Goal: Task Accomplishment & Management: Complete application form

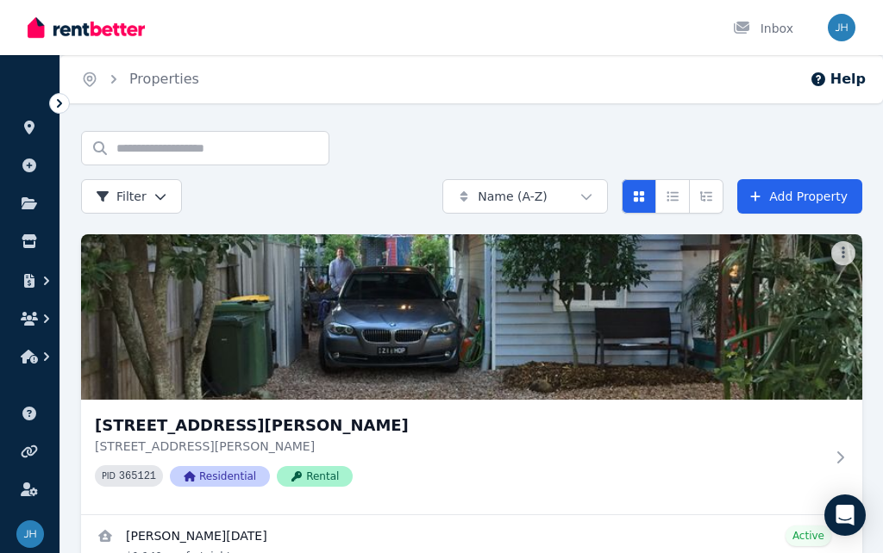
click at [53, 102] on icon at bounding box center [59, 103] width 17 height 17
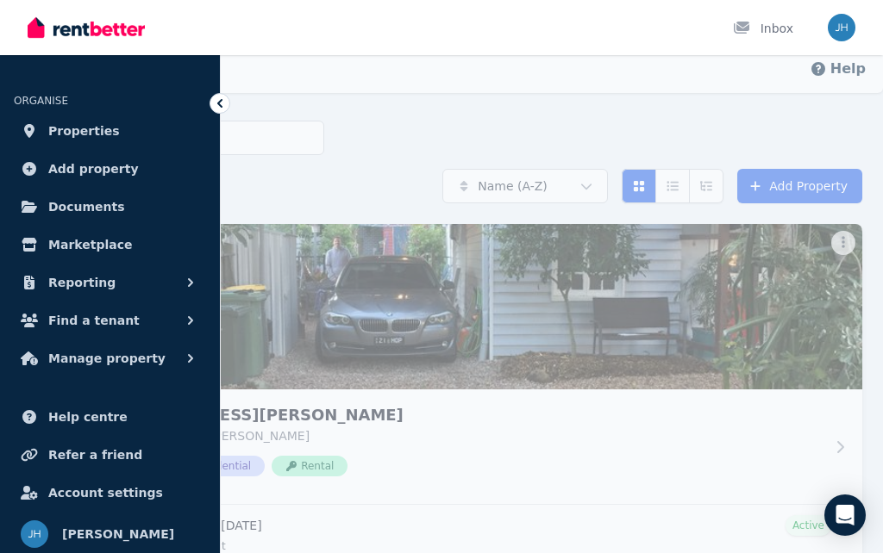
scroll to position [69, 0]
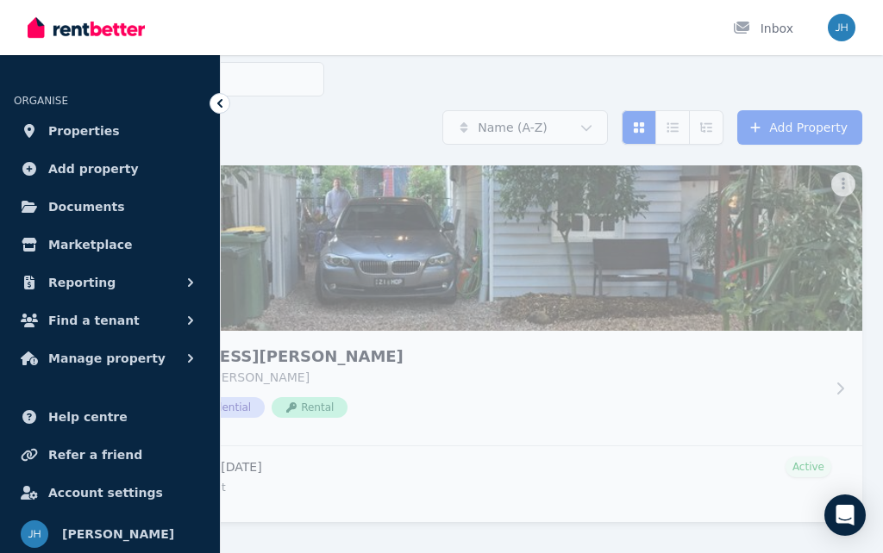
click at [346, 117] on div "Search properties Filter" at bounding box center [252, 103] width 353 height 83
click at [212, 111] on icon at bounding box center [219, 103] width 17 height 17
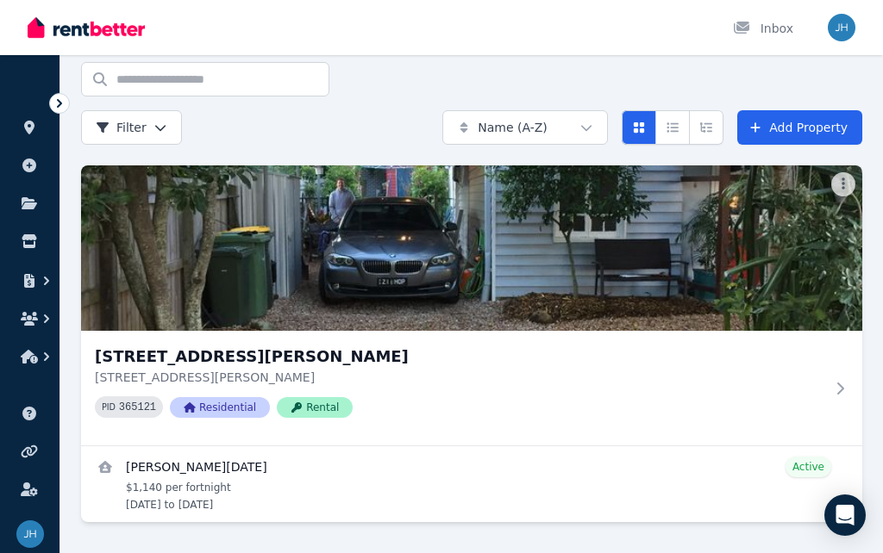
click at [313, 476] on link "View details for Mary-Noel Huon De Navrancourt" at bounding box center [471, 485] width 781 height 76
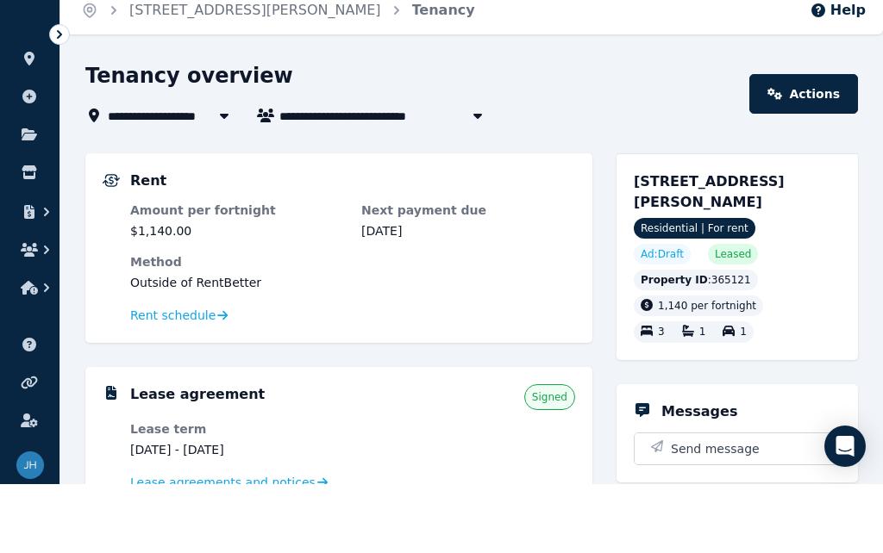
scroll to position [70, 0]
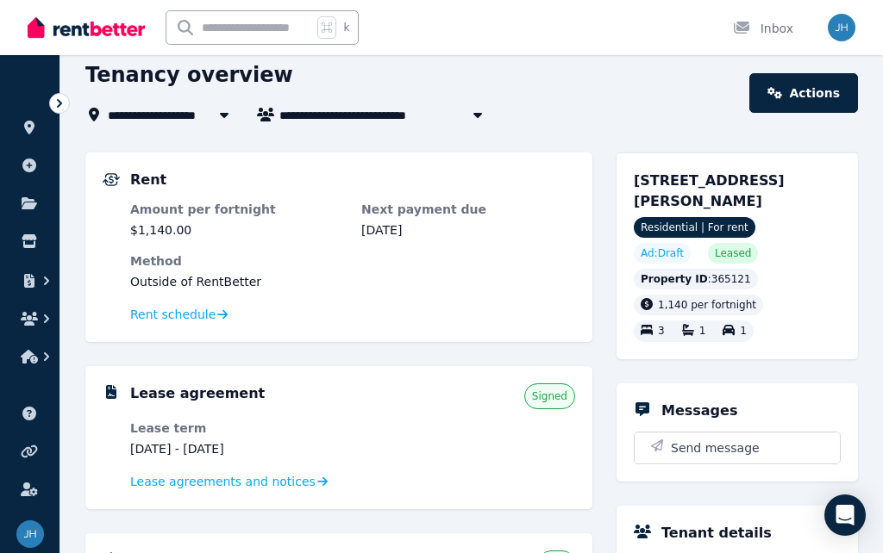
click at [147, 321] on span "Rent schedule" at bounding box center [172, 314] width 85 height 17
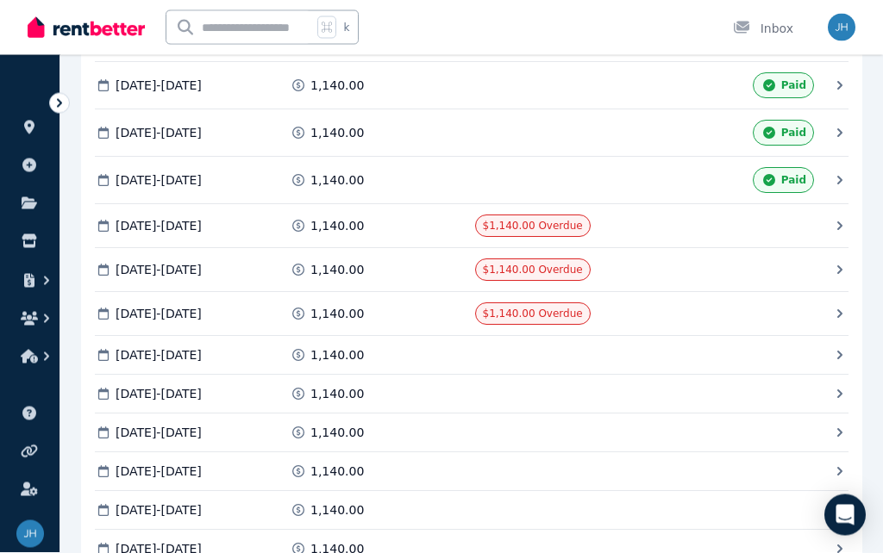
scroll to position [1563, 0]
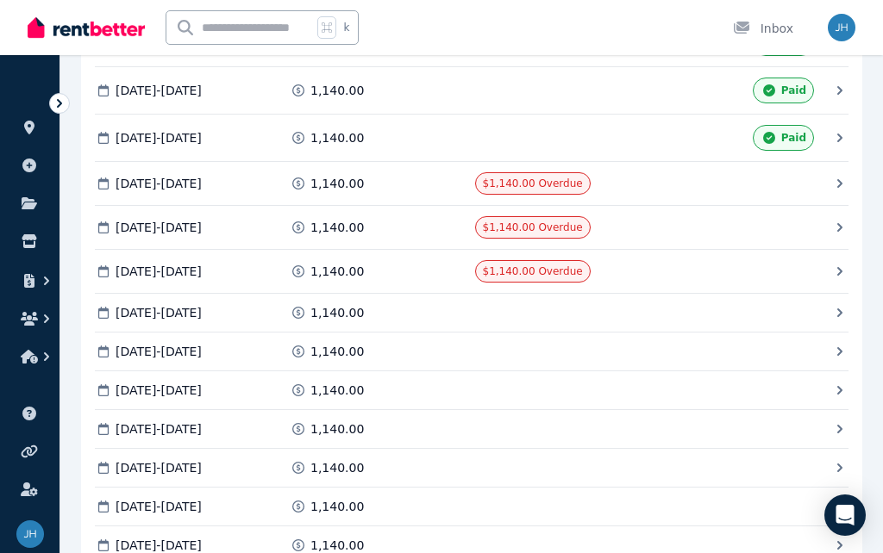
click at [175, 178] on span "[DATE] - [DATE]" at bounding box center [159, 183] width 86 height 17
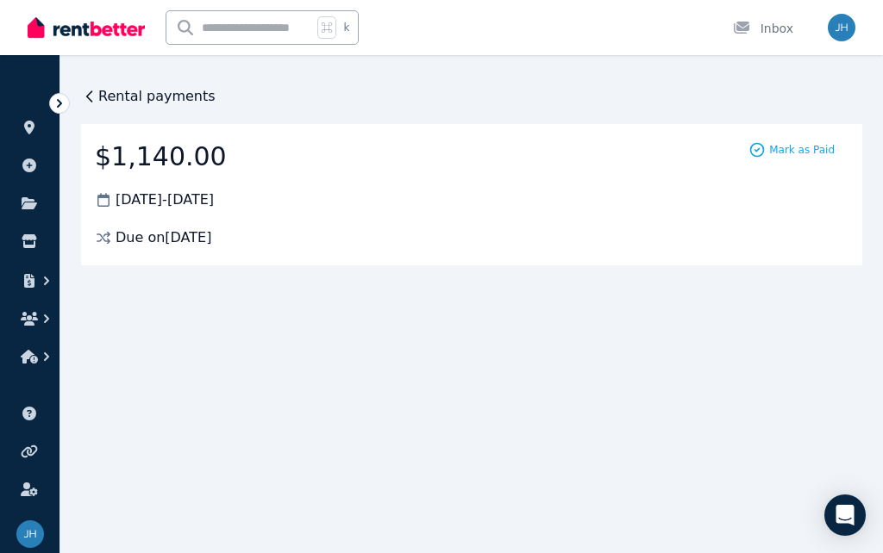
scroll to position [0, 0]
click at [800, 142] on div "Mark as Paid" at bounding box center [792, 149] width 114 height 17
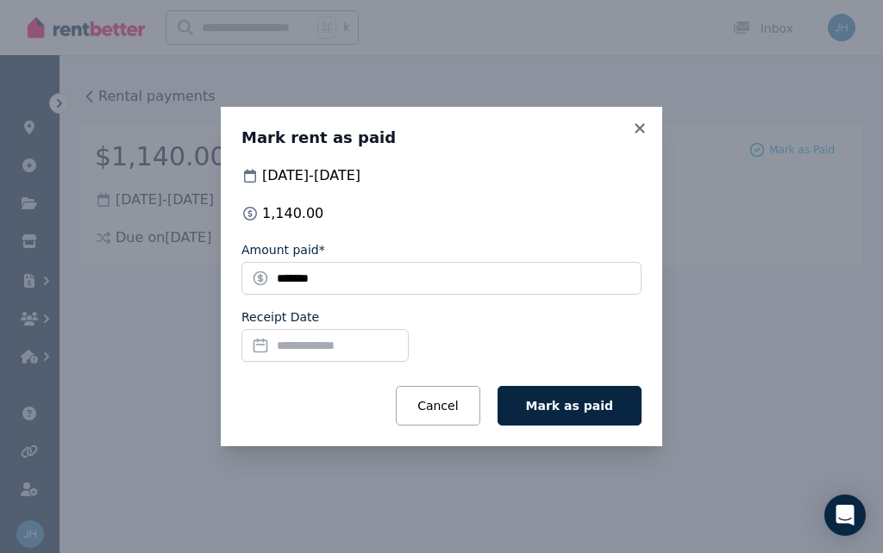
click at [643, 129] on icon at bounding box center [639, 129] width 17 height 16
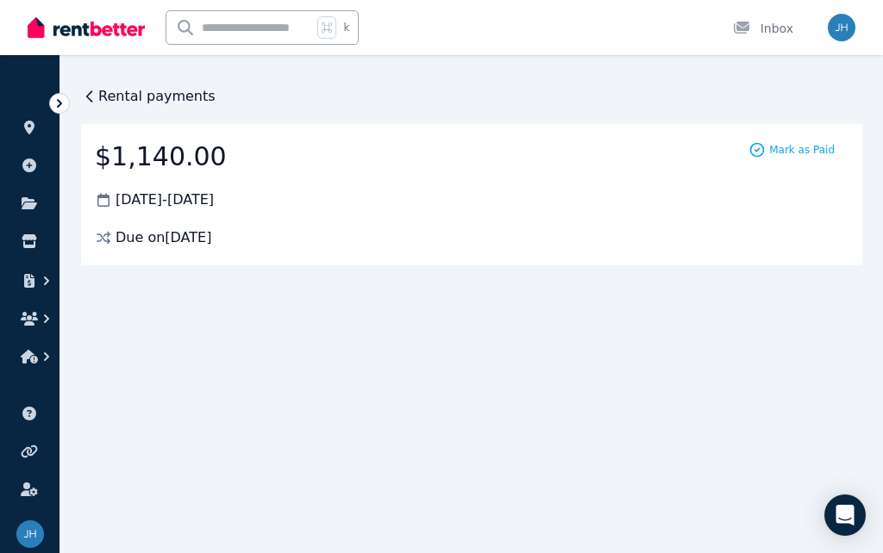
click at [101, 89] on span "Rental payments" at bounding box center [156, 96] width 117 height 21
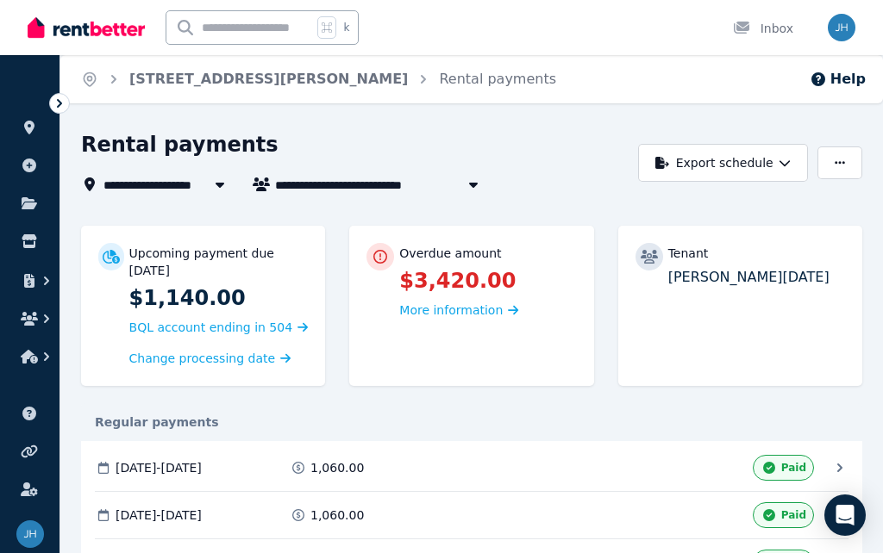
click at [473, 313] on span "More information" at bounding box center [450, 310] width 103 height 14
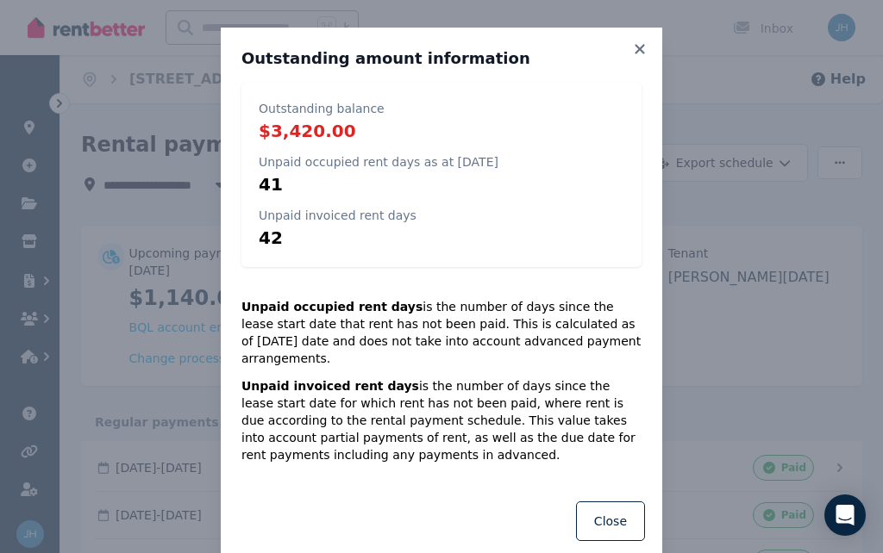
click at [639, 51] on icon at bounding box center [639, 48] width 9 height 9
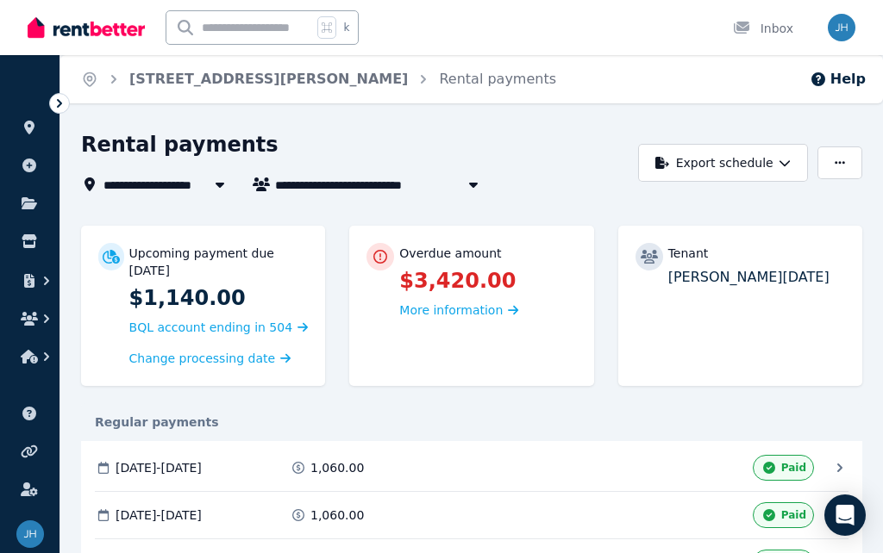
click at [476, 315] on span "More information" at bounding box center [450, 310] width 103 height 14
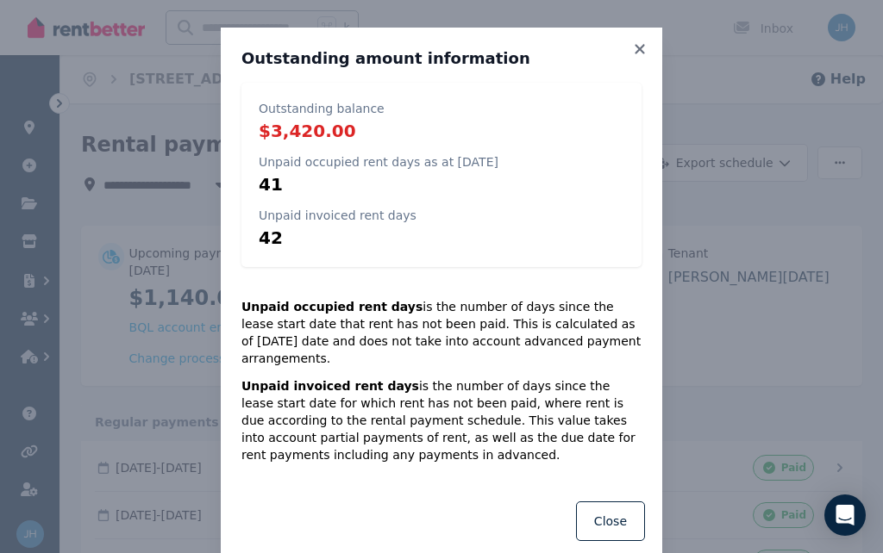
click at [644, 55] on icon at bounding box center [639, 49] width 17 height 16
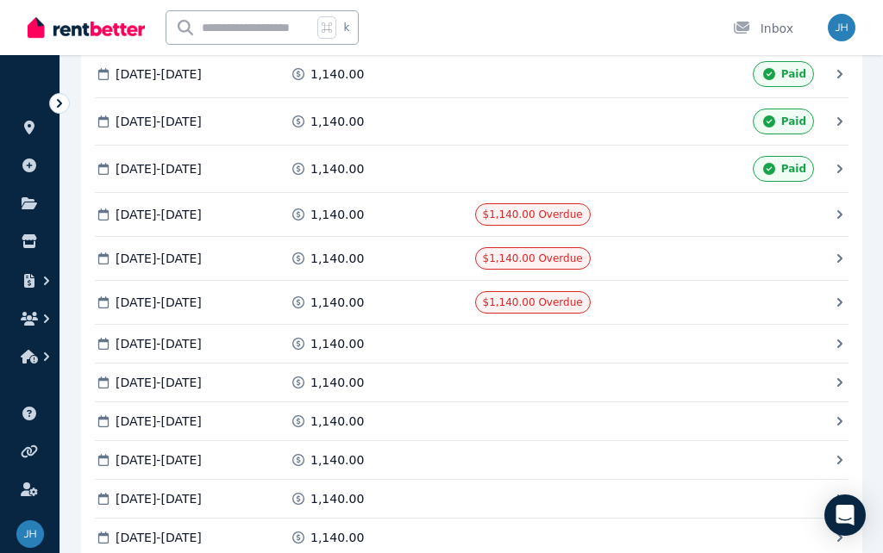
scroll to position [1535, 0]
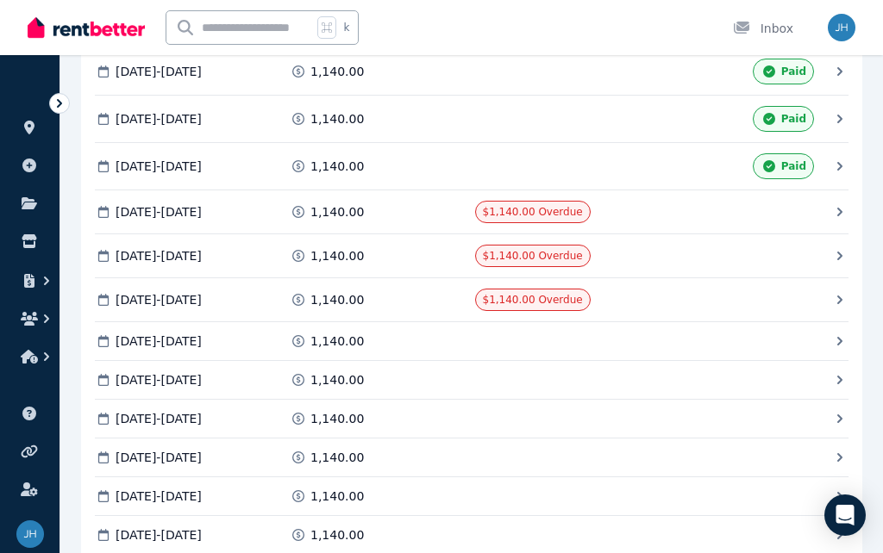
click at [792, 156] on div "Paid" at bounding box center [783, 166] width 61 height 26
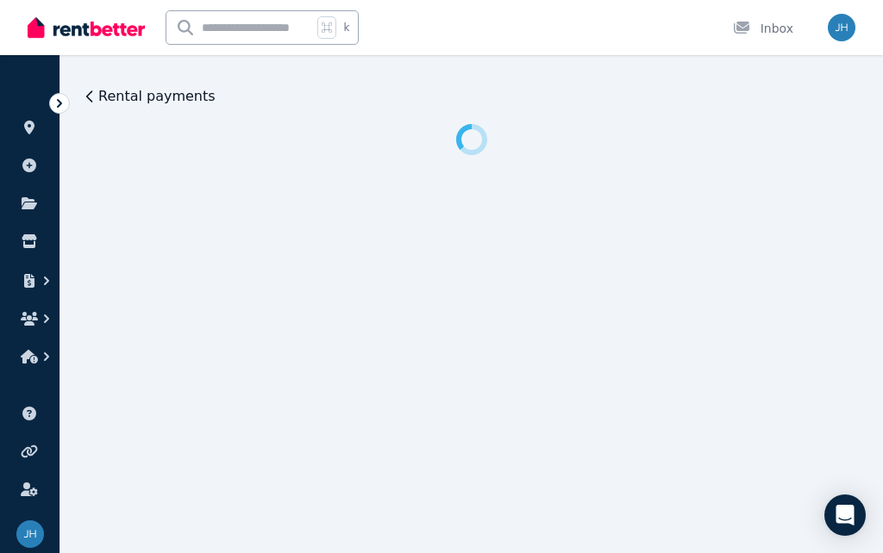
scroll to position [0, 0]
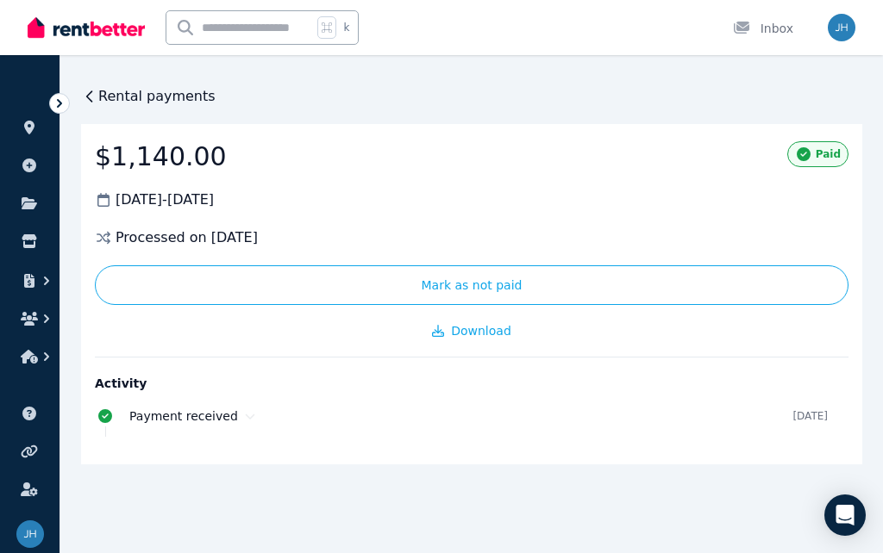
click at [97, 97] on icon at bounding box center [89, 96] width 17 height 17
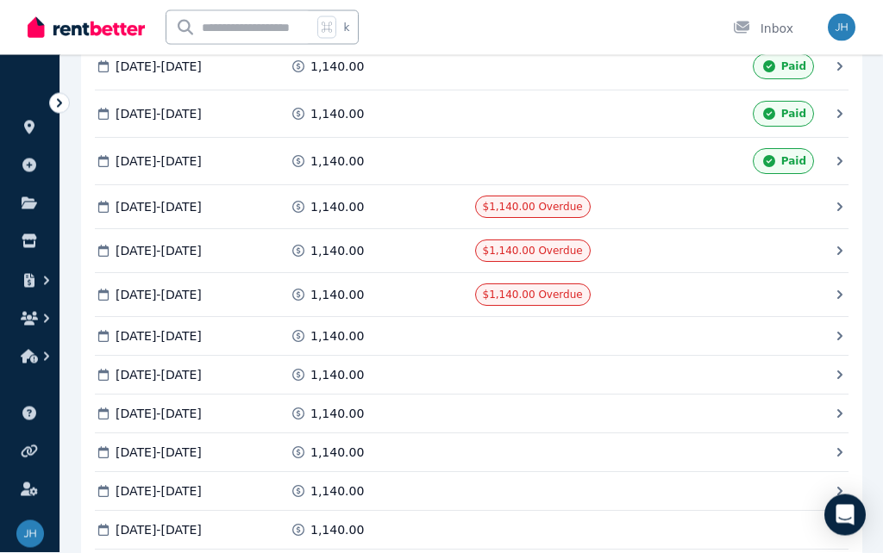
scroll to position [1563, 0]
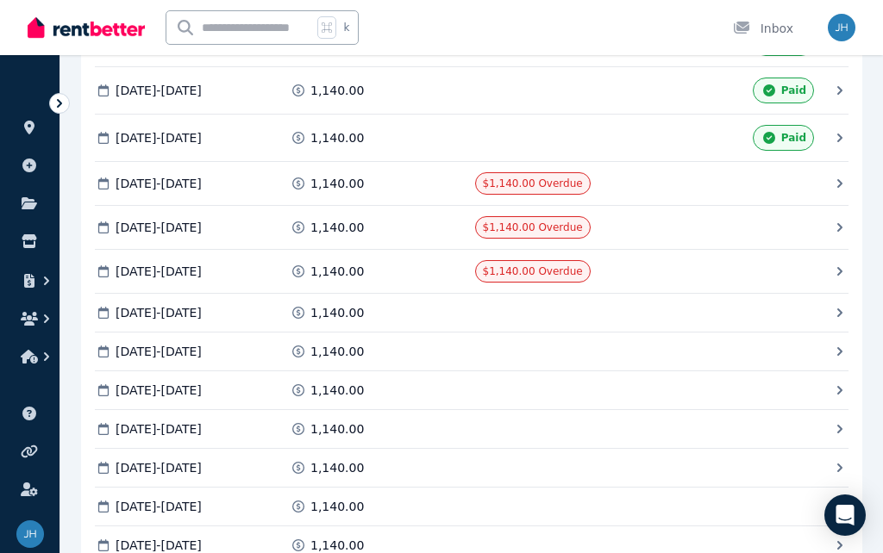
click at [157, 189] on span "[DATE] - [DATE]" at bounding box center [159, 183] width 86 height 17
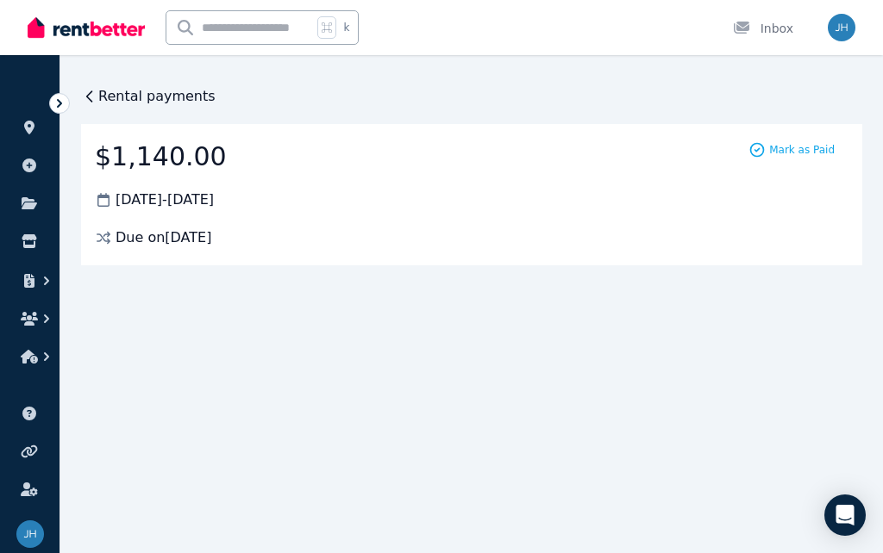
scroll to position [0, 0]
click at [810, 157] on div "Mark as Paid" at bounding box center [792, 149] width 114 height 17
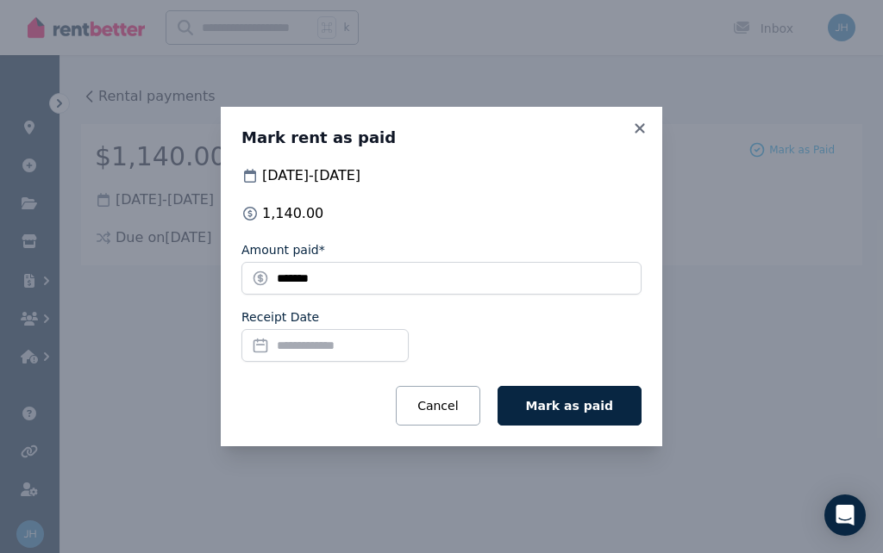
click at [272, 354] on input "Receipt Date" at bounding box center [324, 345] width 167 height 33
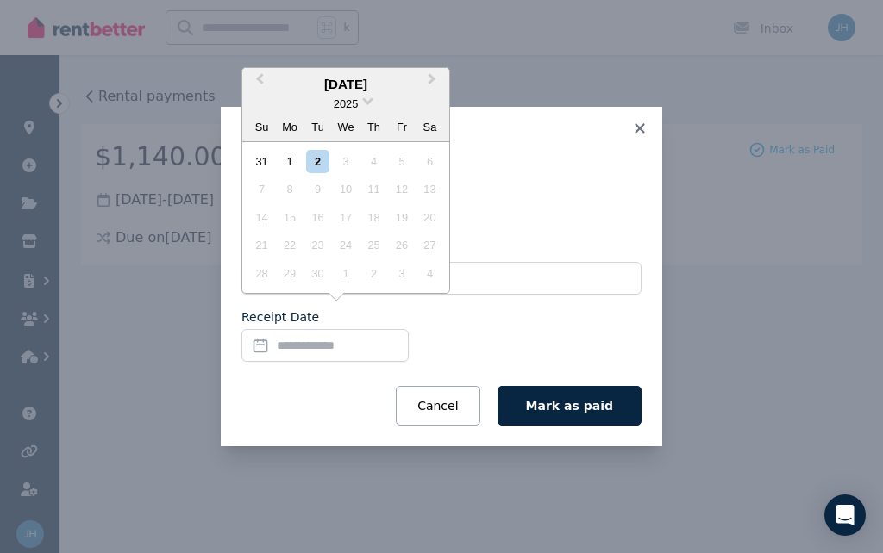
click at [259, 89] on button "Previous Month" at bounding box center [258, 84] width 28 height 28
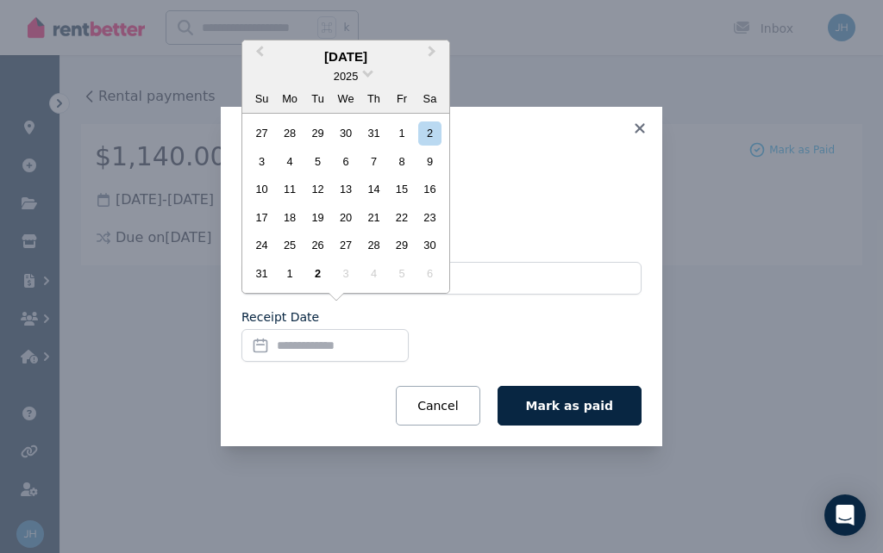
click at [259, 59] on span "Previous Month" at bounding box center [259, 55] width 0 height 26
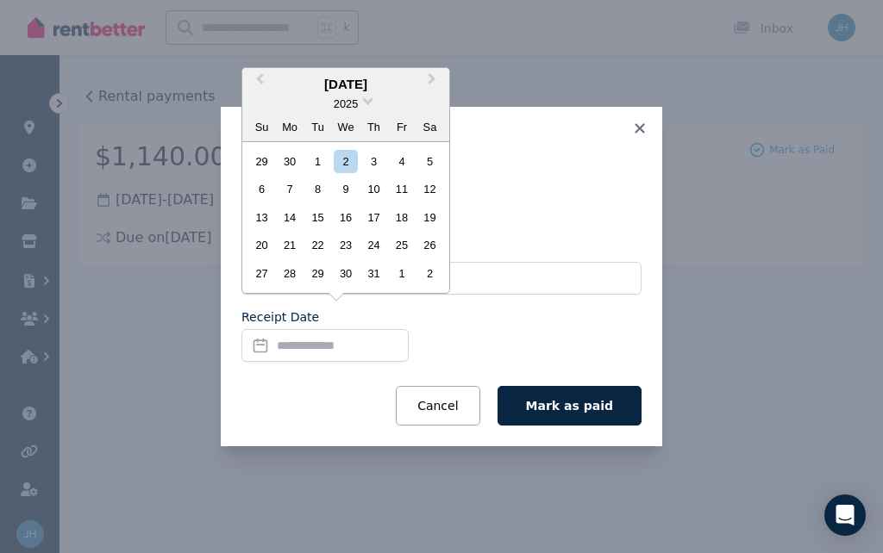
click at [396, 247] on div "25" at bounding box center [401, 245] width 23 height 23
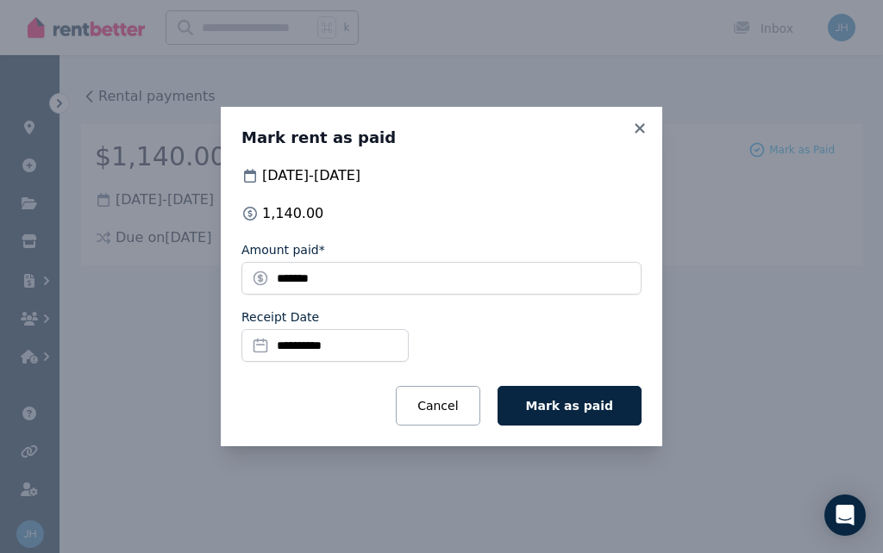
click at [604, 405] on span "Mark as paid" at bounding box center [569, 406] width 87 height 14
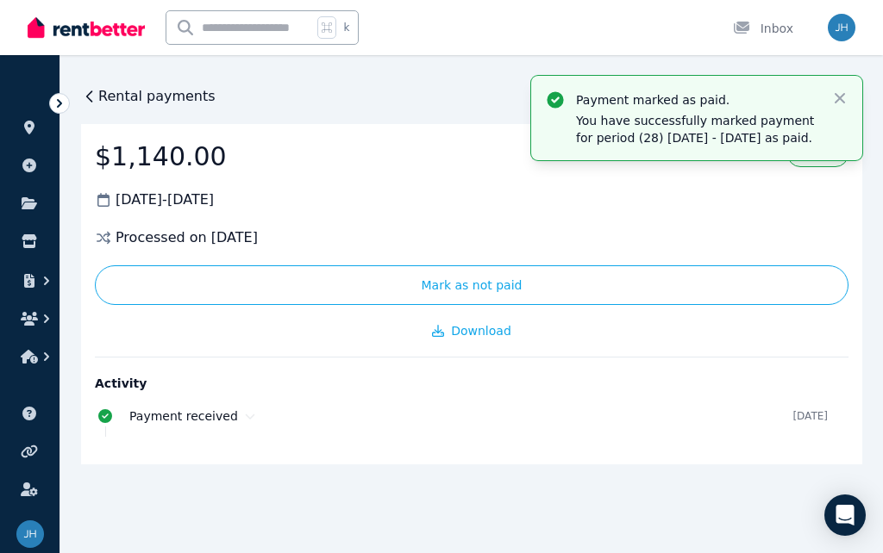
click at [117, 99] on span "Rental payments" at bounding box center [156, 96] width 117 height 21
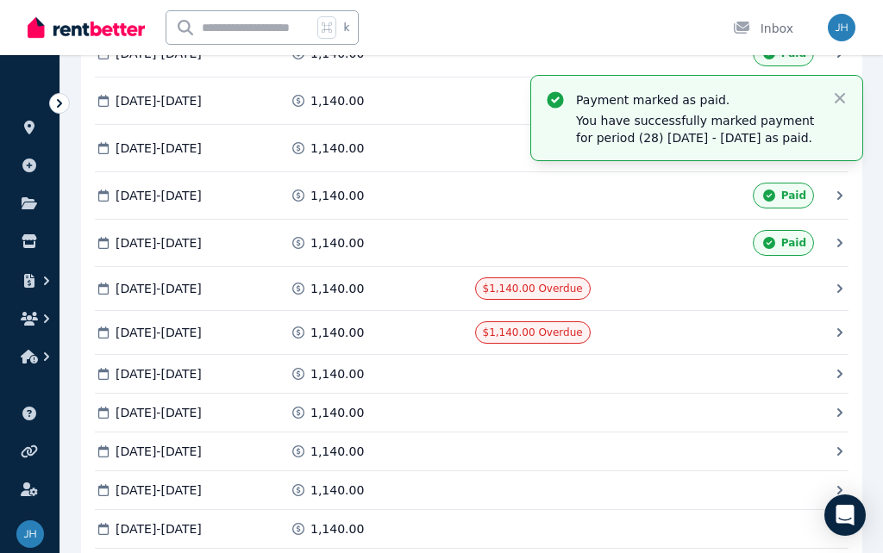
scroll to position [1504, 0]
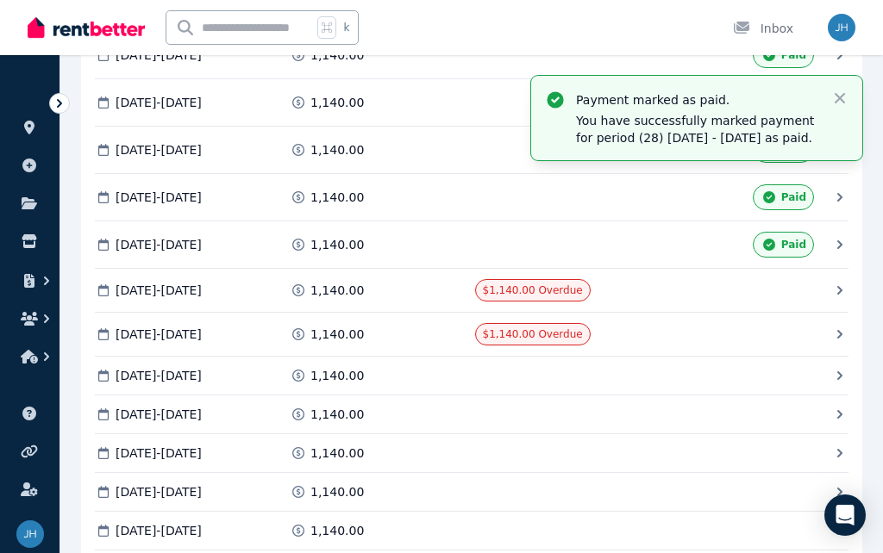
click at [160, 290] on span "[DATE] - [DATE]" at bounding box center [159, 290] width 86 height 17
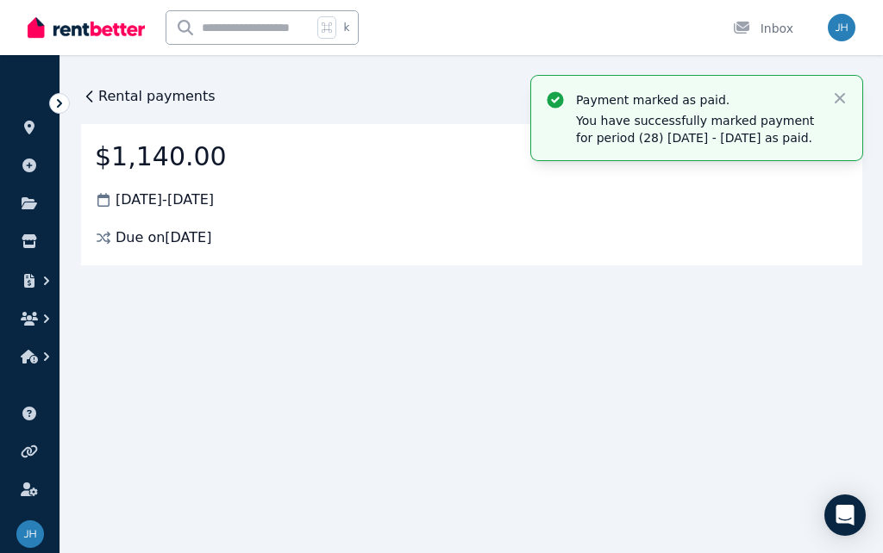
scroll to position [0, 0]
click at [840, 93] on icon "button" at bounding box center [839, 98] width 17 height 17
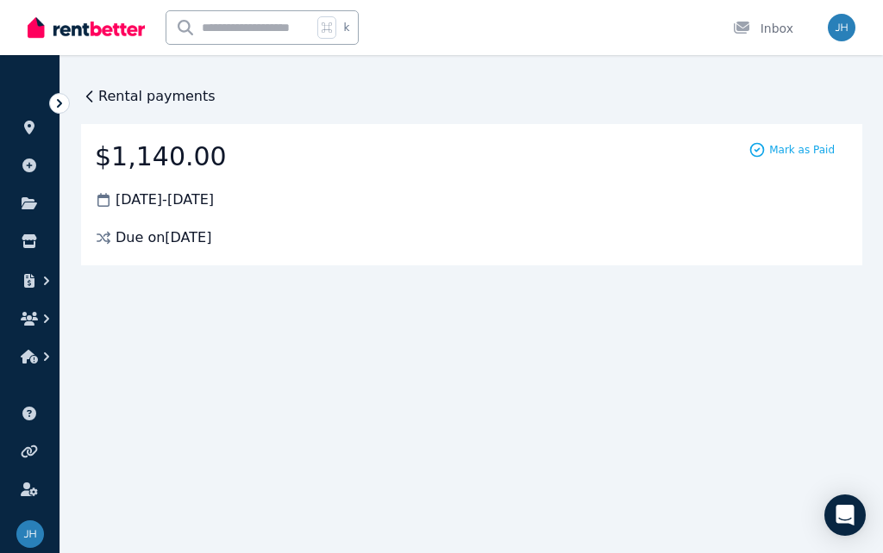
click at [796, 152] on span "Mark as Paid" at bounding box center [802, 150] width 66 height 14
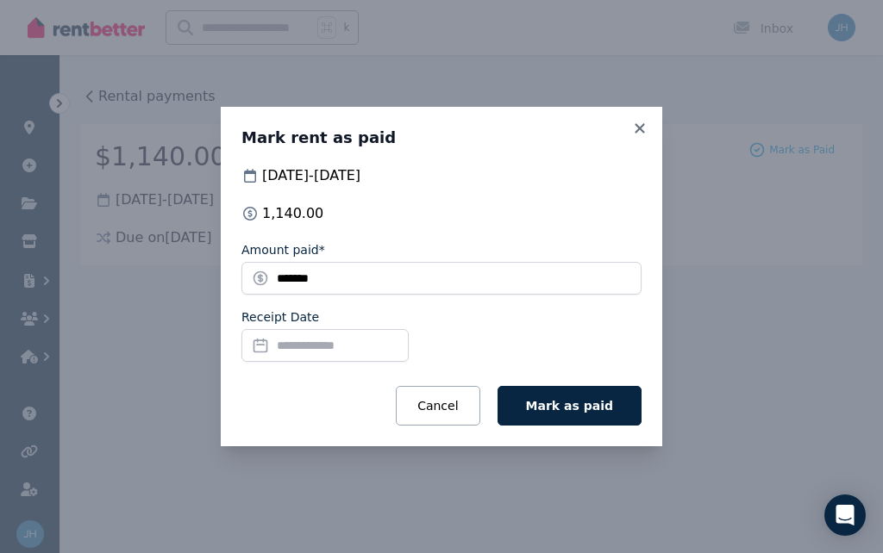
click at [384, 350] on input "Receipt Date" at bounding box center [324, 345] width 167 height 33
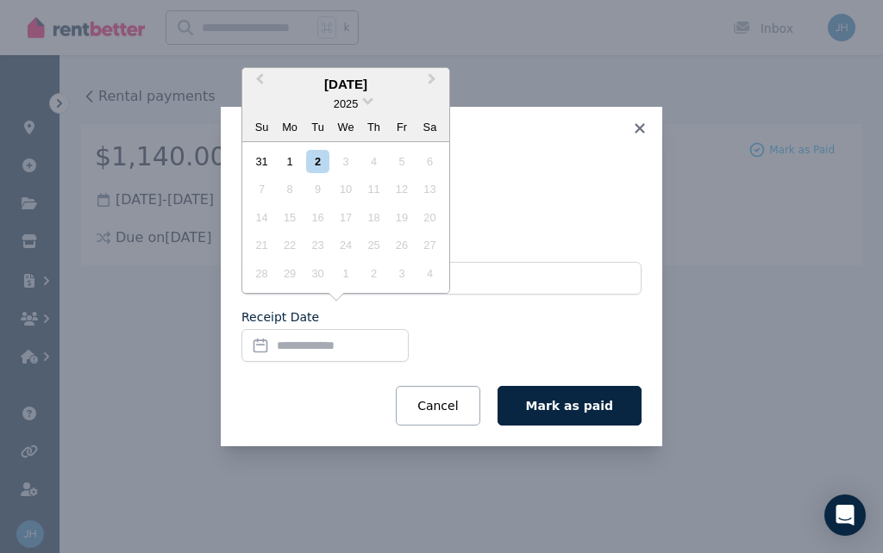
click at [259, 86] on span "Previous Month" at bounding box center [259, 83] width 0 height 26
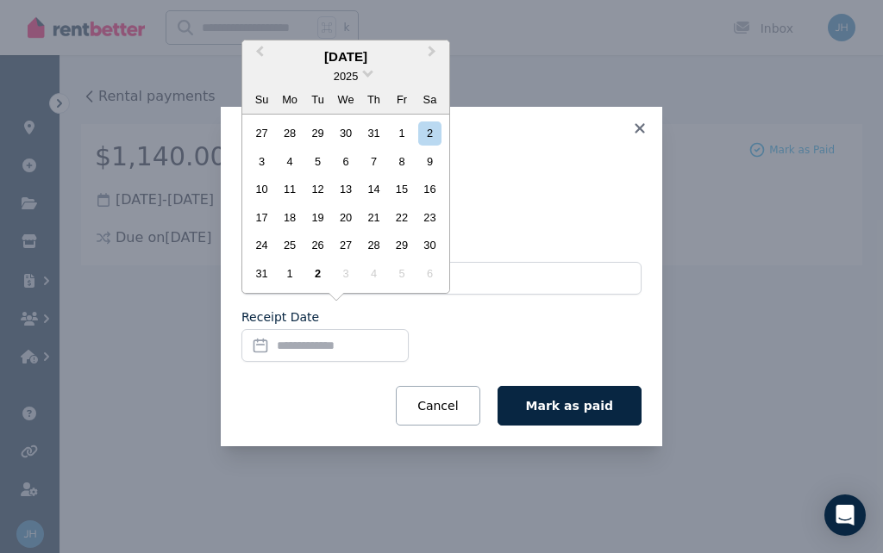
click at [262, 70] on button "Previous Month" at bounding box center [258, 56] width 28 height 28
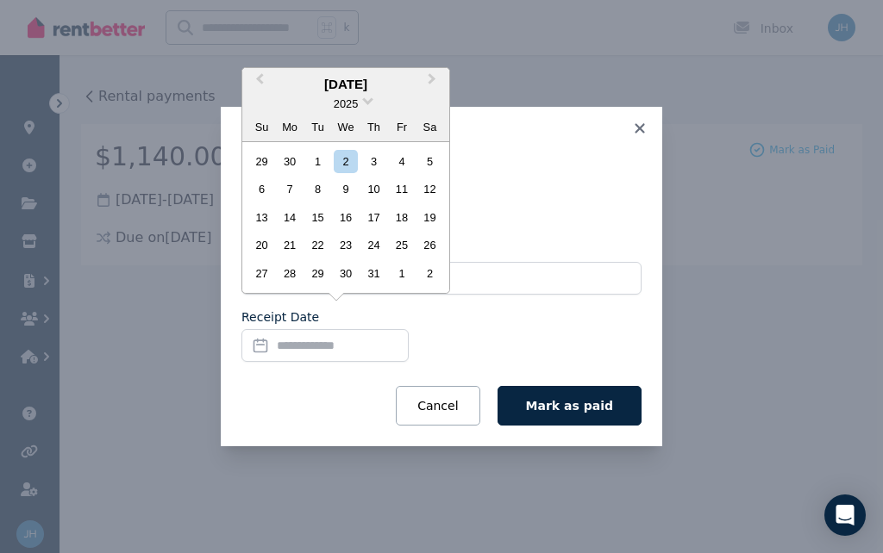
click at [437, 76] on button "Next Month" at bounding box center [434, 84] width 28 height 28
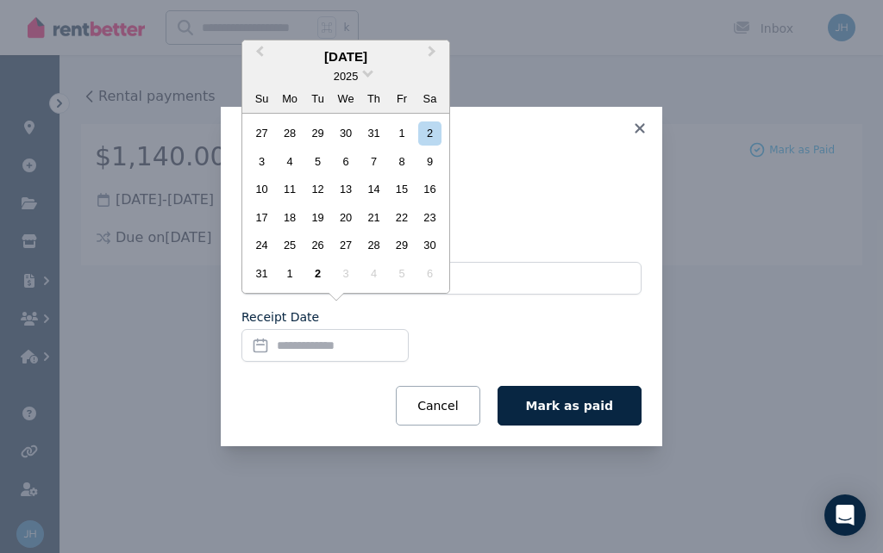
click at [403, 164] on div "8" at bounding box center [401, 161] width 23 height 23
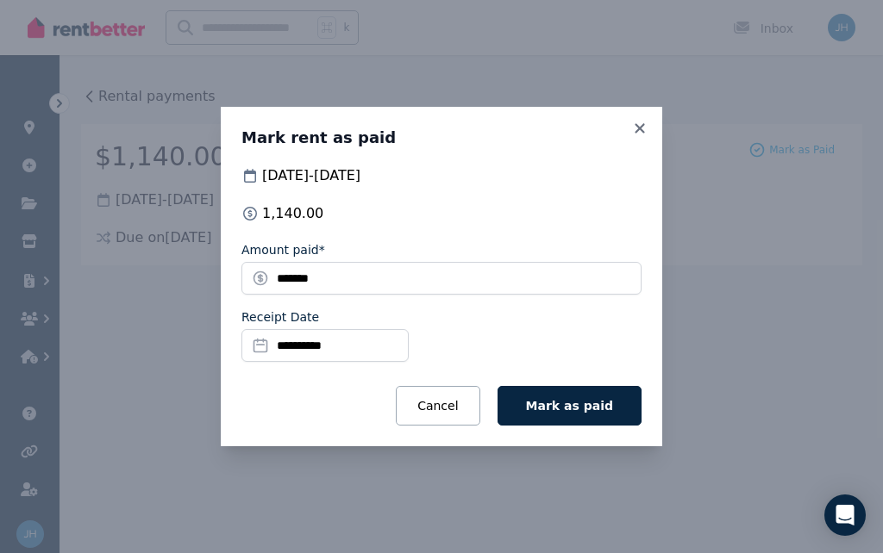
click at [603, 400] on span "Mark as paid" at bounding box center [569, 406] width 87 height 14
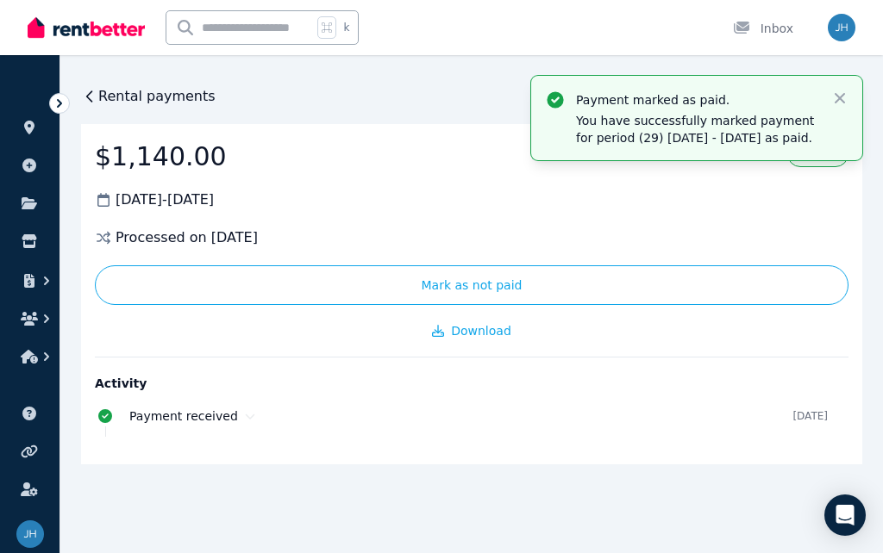
click at [104, 92] on span "Rental payments" at bounding box center [156, 96] width 117 height 21
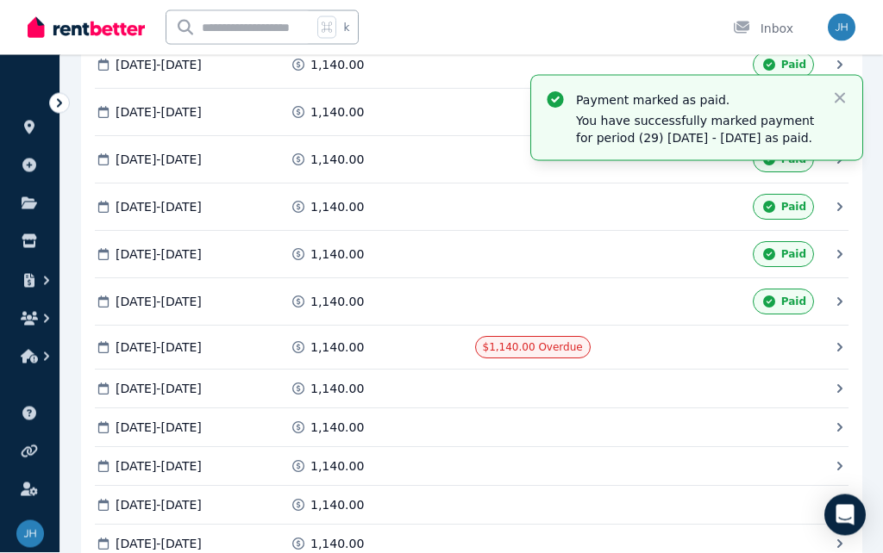
scroll to position [1570, 0]
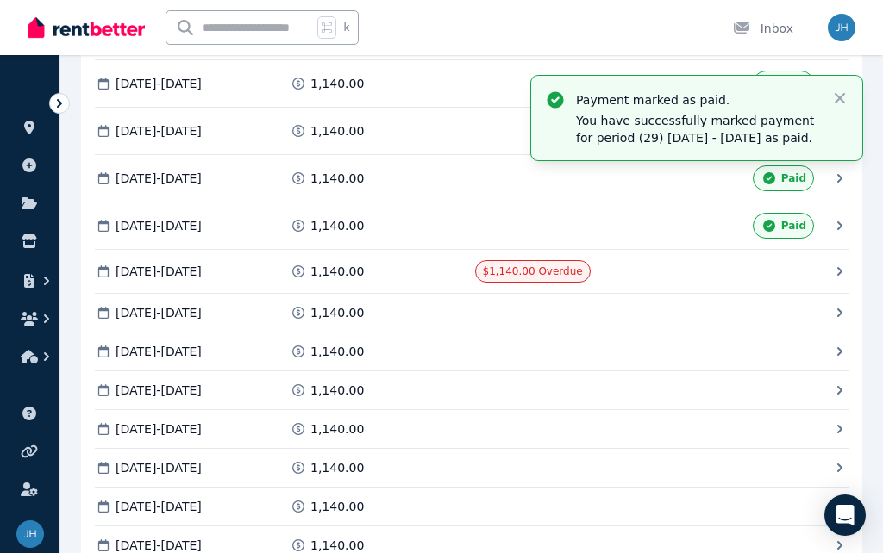
click at [666, 278] on div "Mark as Paid" at bounding box center [737, 271] width 154 height 22
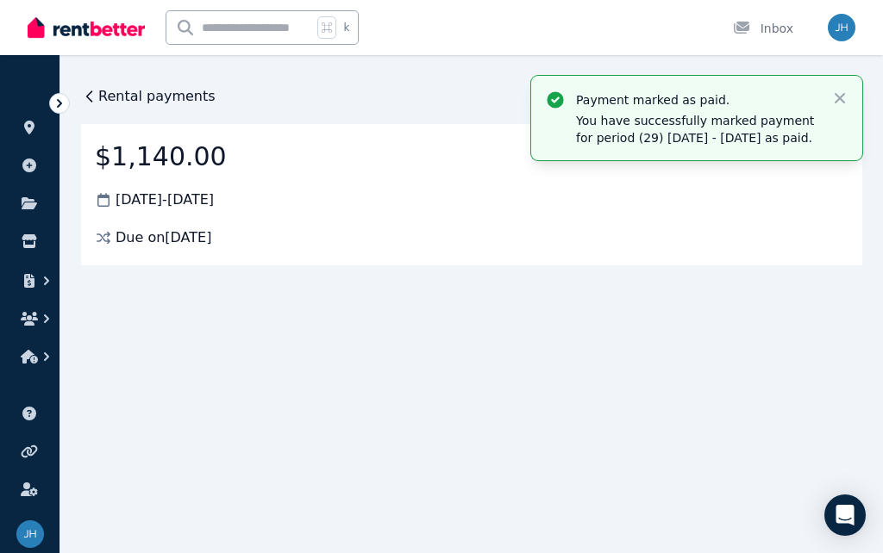
scroll to position [0, 0]
click at [841, 99] on icon "button" at bounding box center [840, 98] width 10 height 10
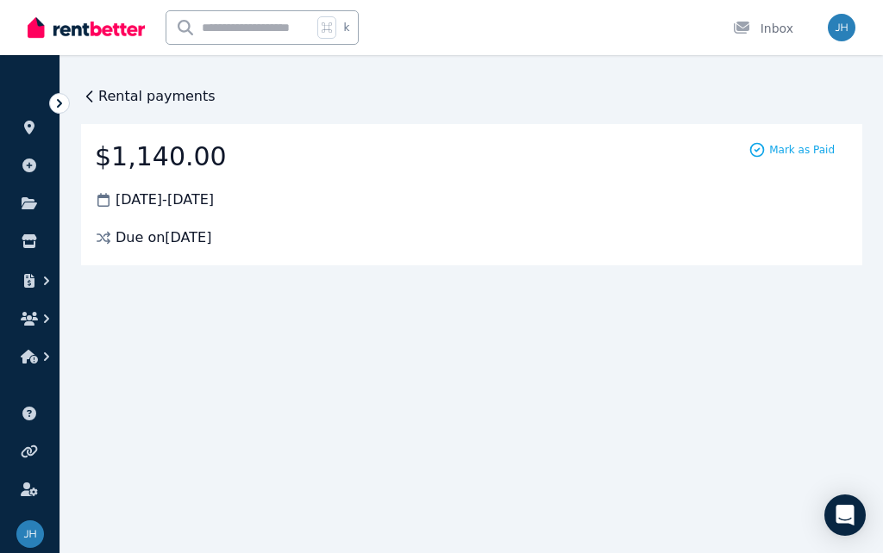
click at [815, 151] on span "Mark as Paid" at bounding box center [802, 150] width 66 height 14
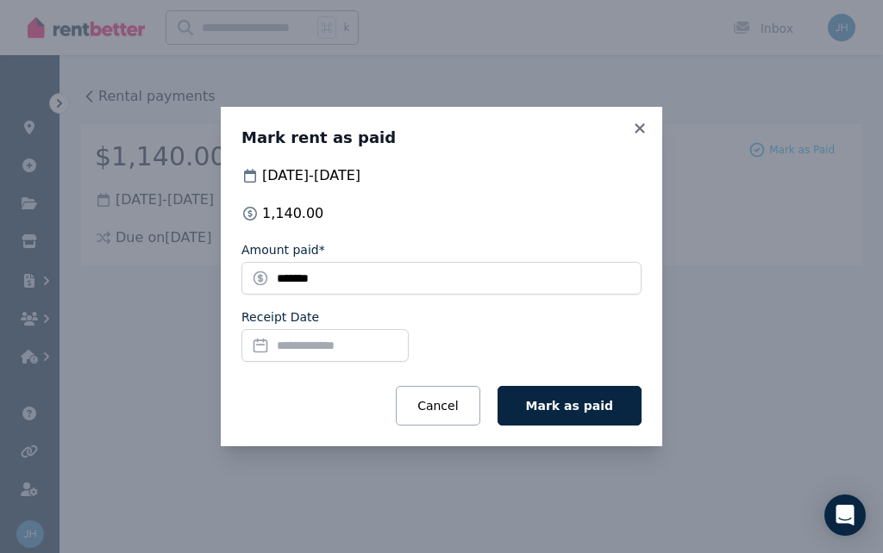
click at [376, 346] on input "Receipt Date" at bounding box center [324, 345] width 167 height 33
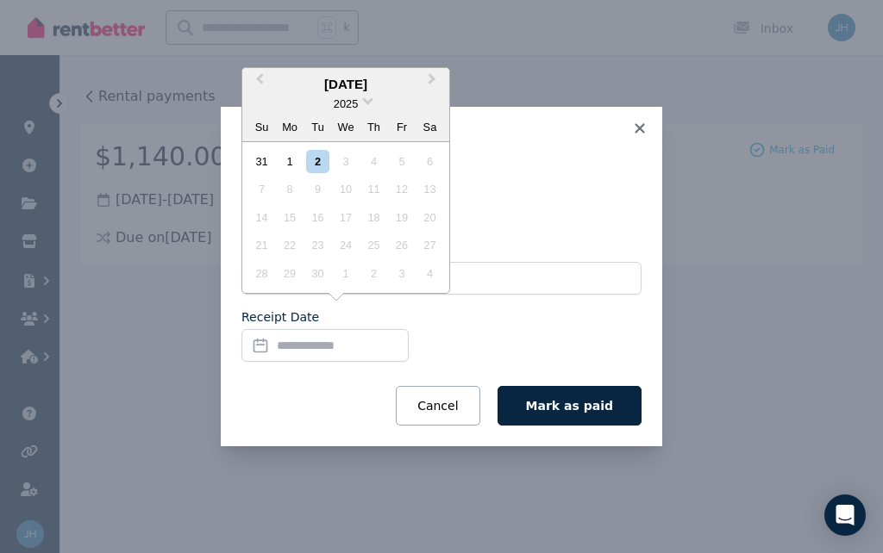
click at [259, 86] on span "Previous Month" at bounding box center [259, 83] width 0 height 26
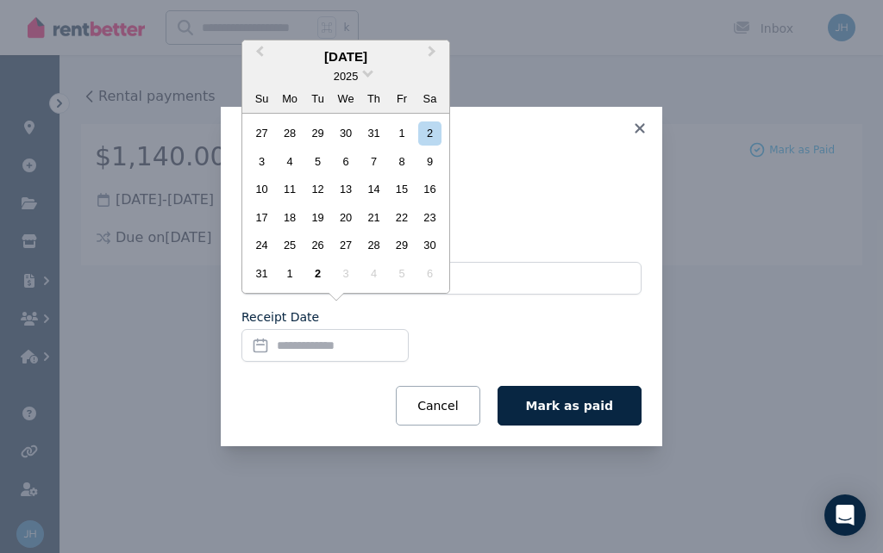
click at [397, 225] on div "22" at bounding box center [401, 217] width 23 height 23
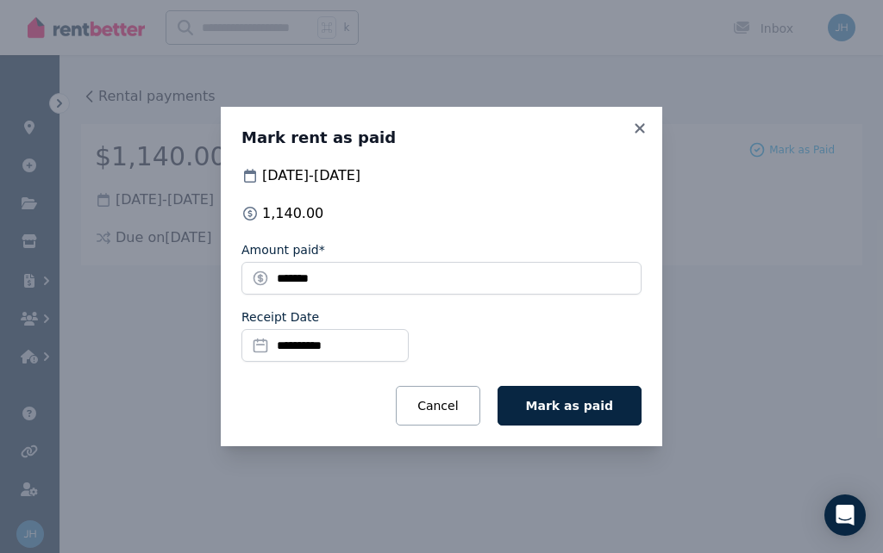
click at [585, 414] on button "Mark as paid" at bounding box center [569, 406] width 144 height 40
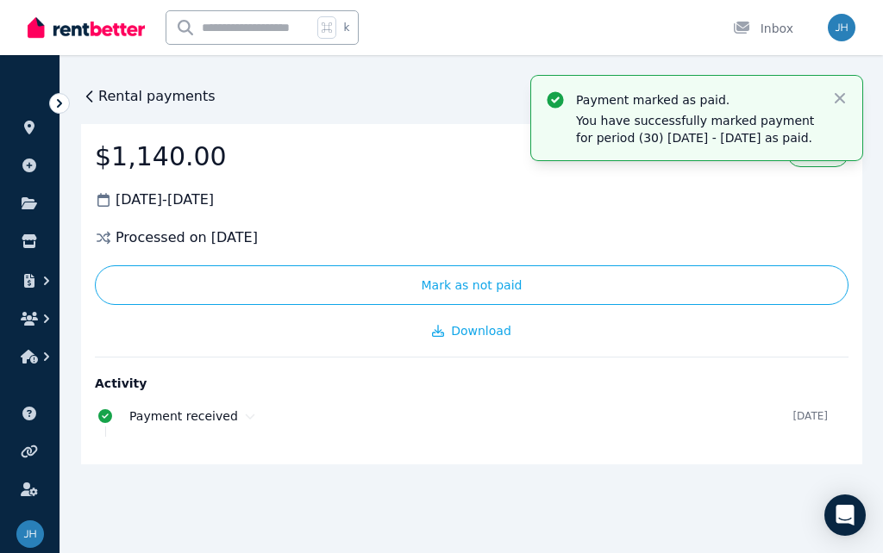
click at [847, 90] on icon "button" at bounding box center [839, 98] width 17 height 17
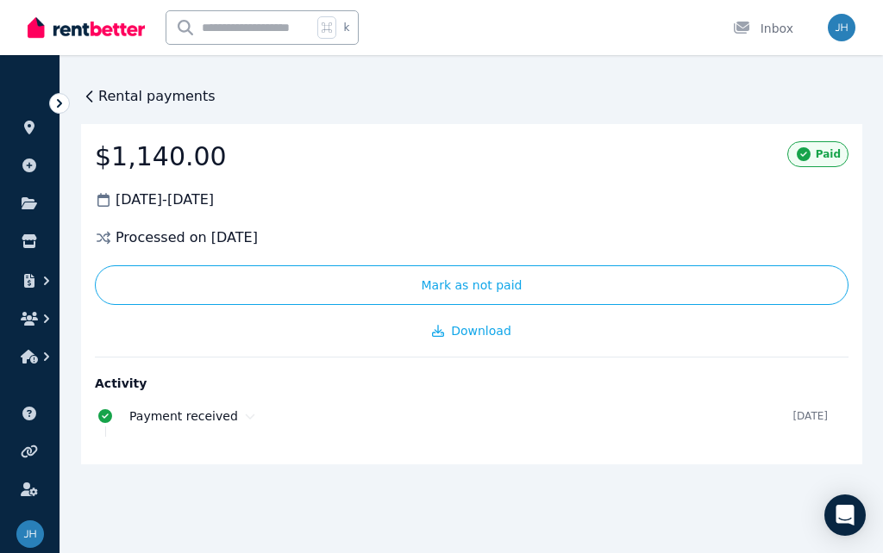
click at [105, 103] on span "Rental payments" at bounding box center [156, 96] width 117 height 21
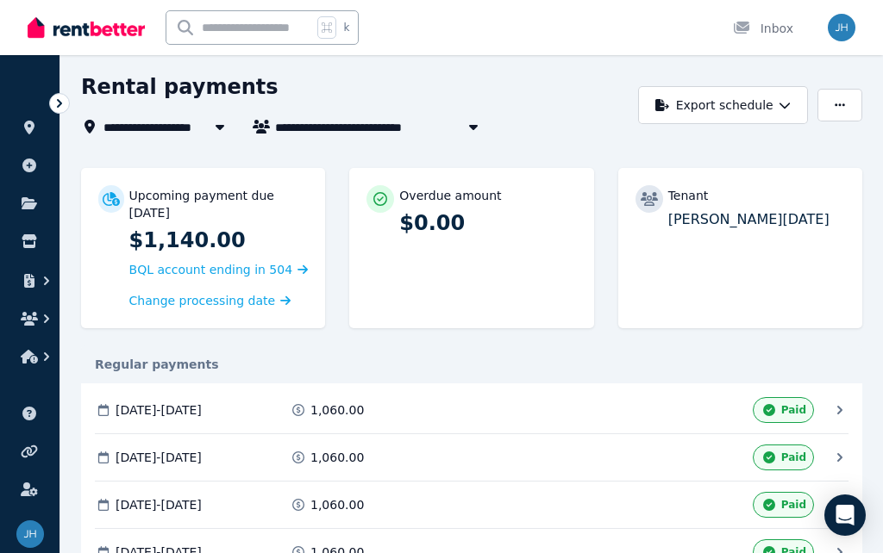
scroll to position [58, 0]
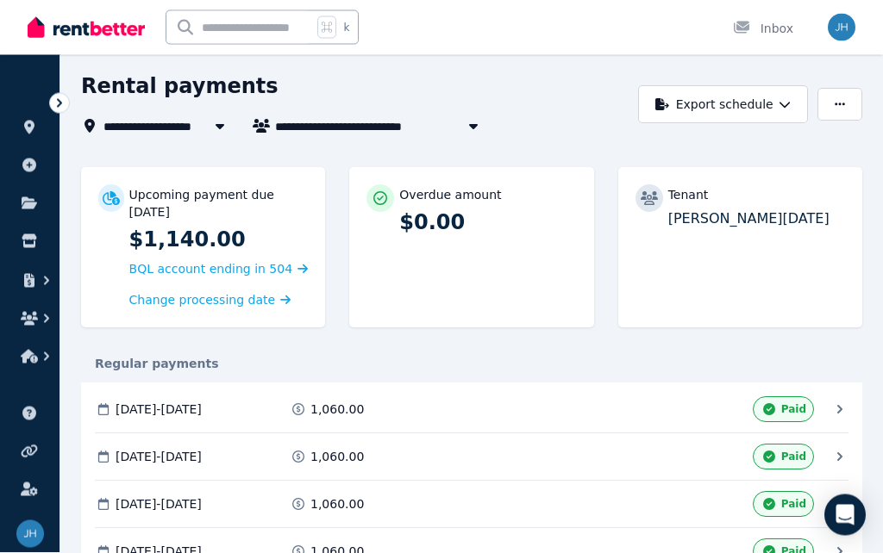
click at [780, 100] on icon "button" at bounding box center [784, 105] width 12 height 12
click at [840, 112] on button "button" at bounding box center [839, 104] width 45 height 33
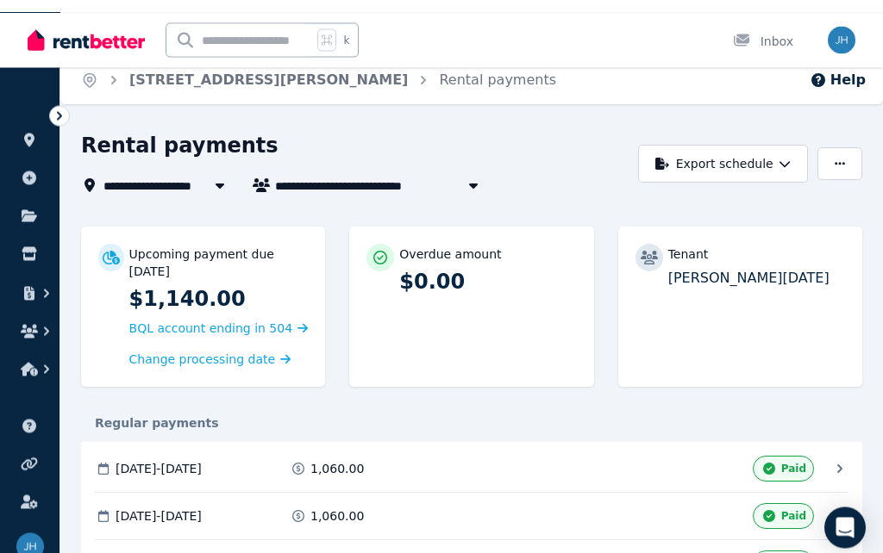
scroll to position [0, 0]
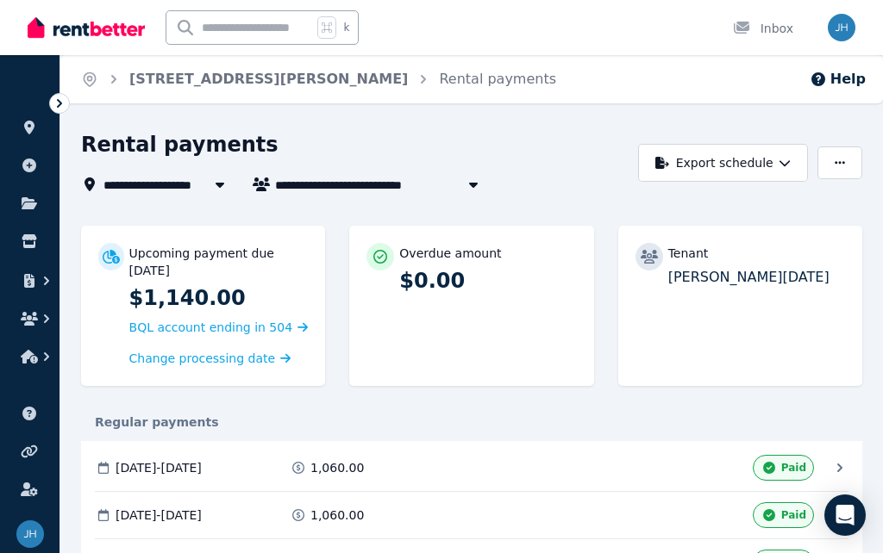
click at [213, 84] on link "[STREET_ADDRESS][PERSON_NAME]" at bounding box center [268, 79] width 278 height 16
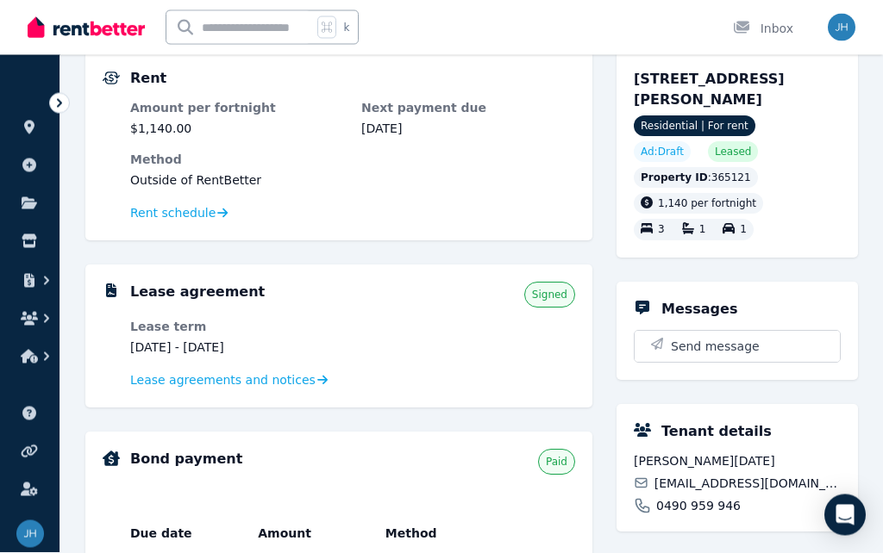
scroll to position [172, 0]
click at [292, 386] on span "Lease agreements and notices" at bounding box center [222, 380] width 185 height 17
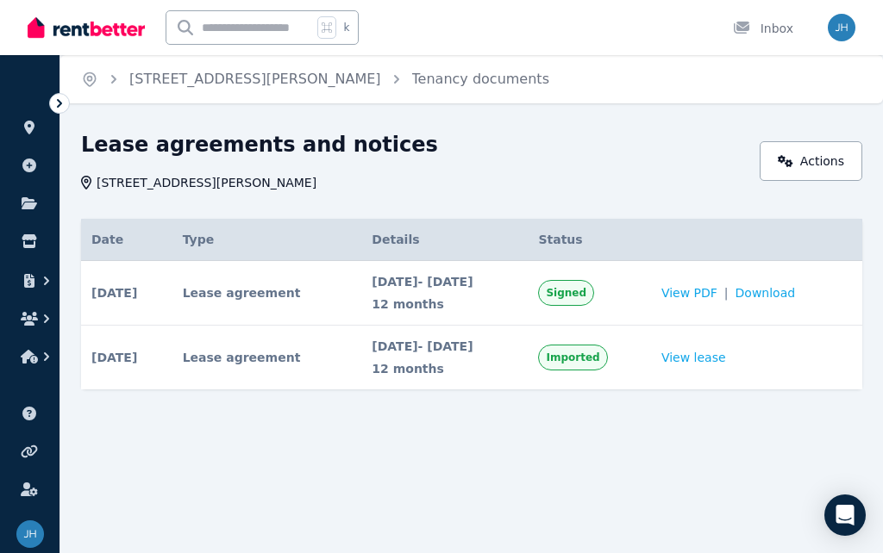
click at [810, 159] on link "Actions" at bounding box center [811, 161] width 103 height 40
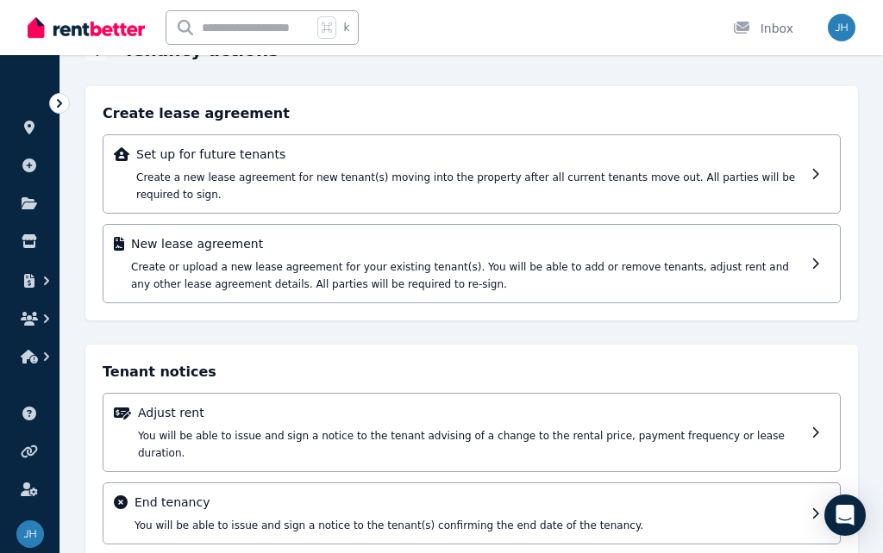
scroll to position [112, 0]
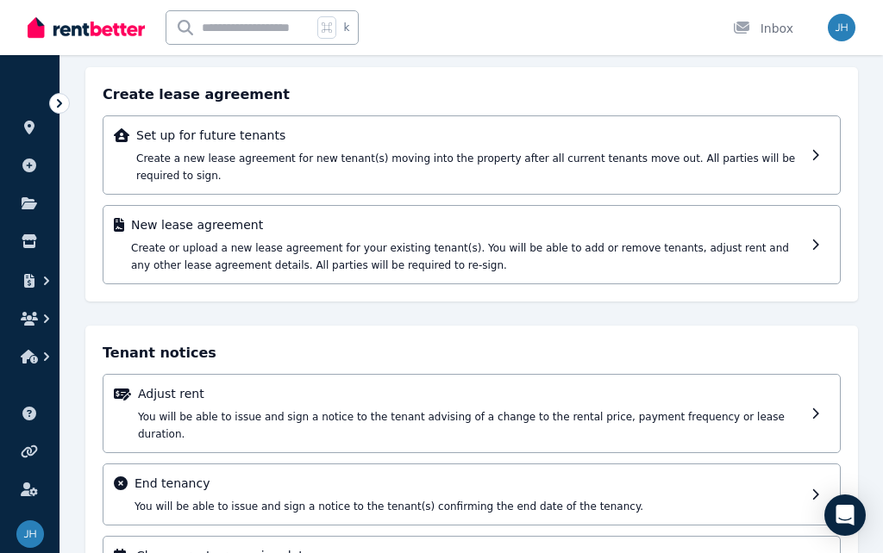
click at [163, 255] on div "New lease agreement Create or upload a new lease agreement for your existing te…" at bounding box center [467, 244] width 673 height 57
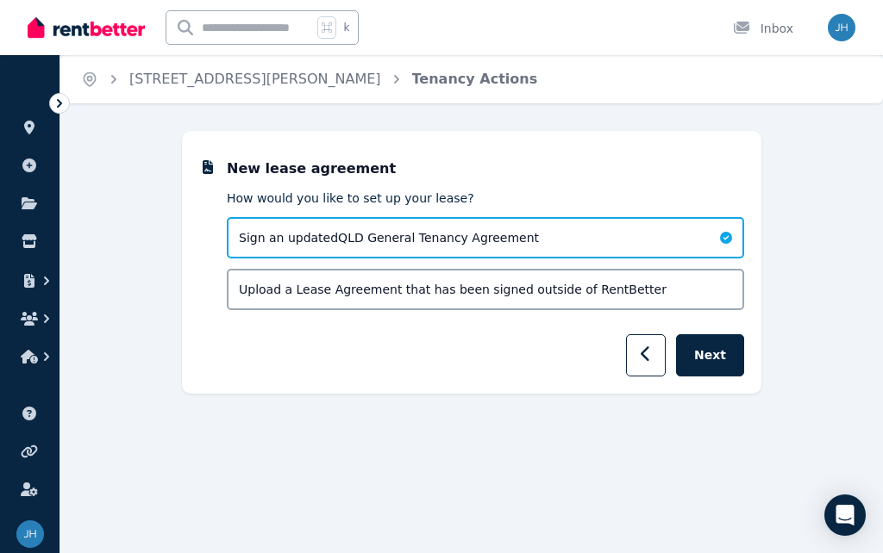
scroll to position [0, 0]
click at [723, 361] on button "Next" at bounding box center [710, 355] width 68 height 42
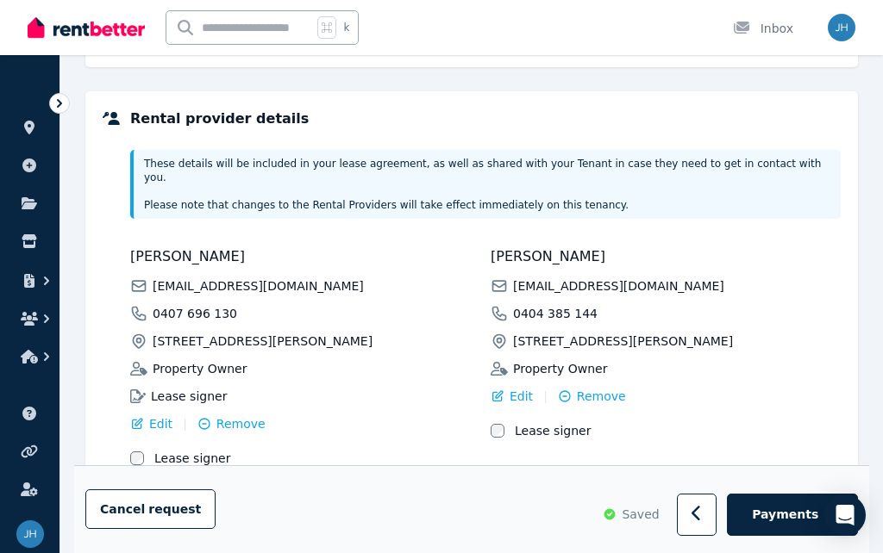
scroll to position [390, 0]
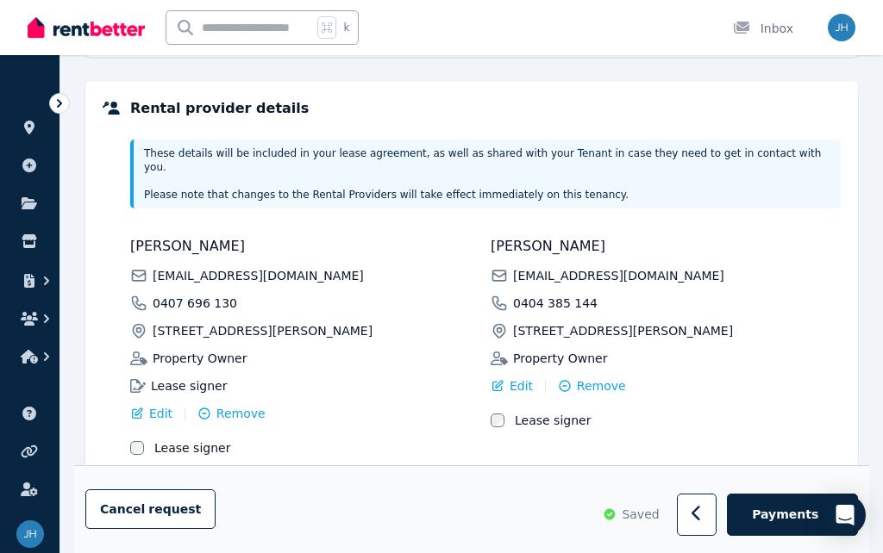
click at [807, 537] on button "Payments" at bounding box center [792, 516] width 131 height 42
select select "**********"
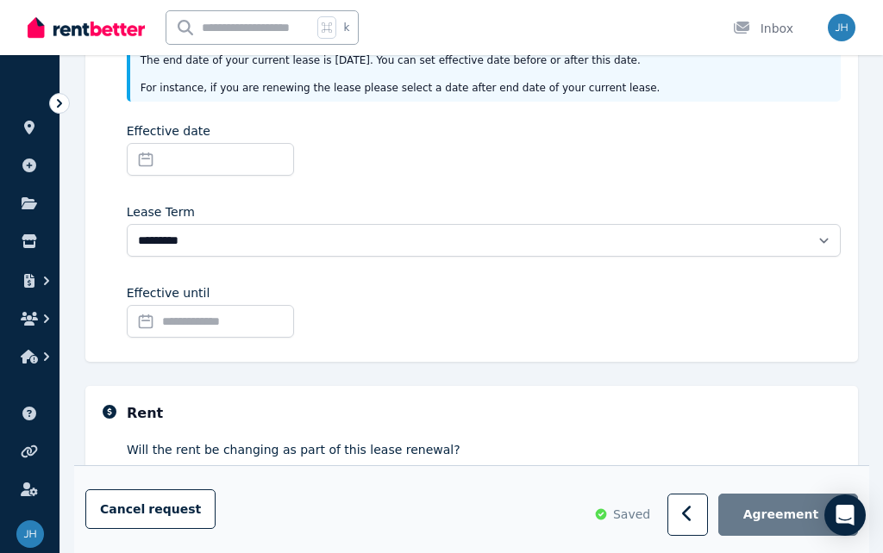
scroll to position [304, 0]
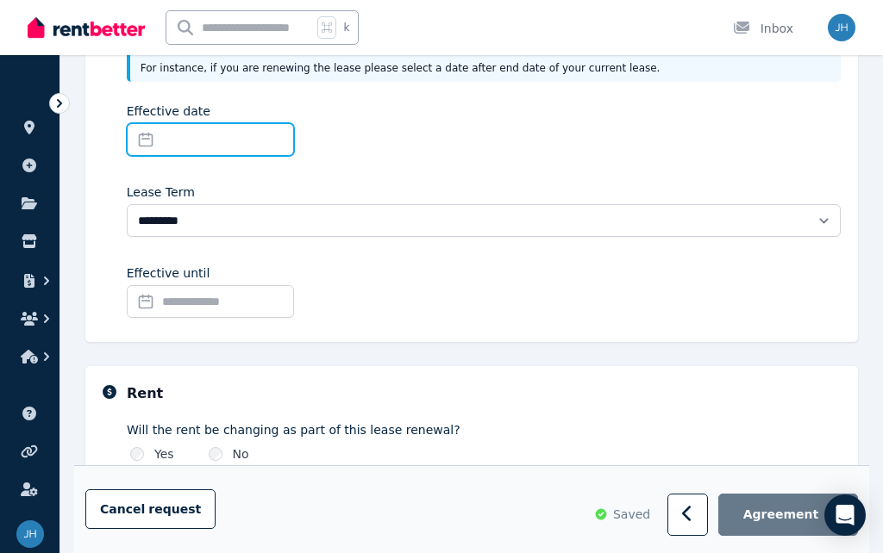
click at [204, 146] on input "Effective date" at bounding box center [210, 139] width 167 height 33
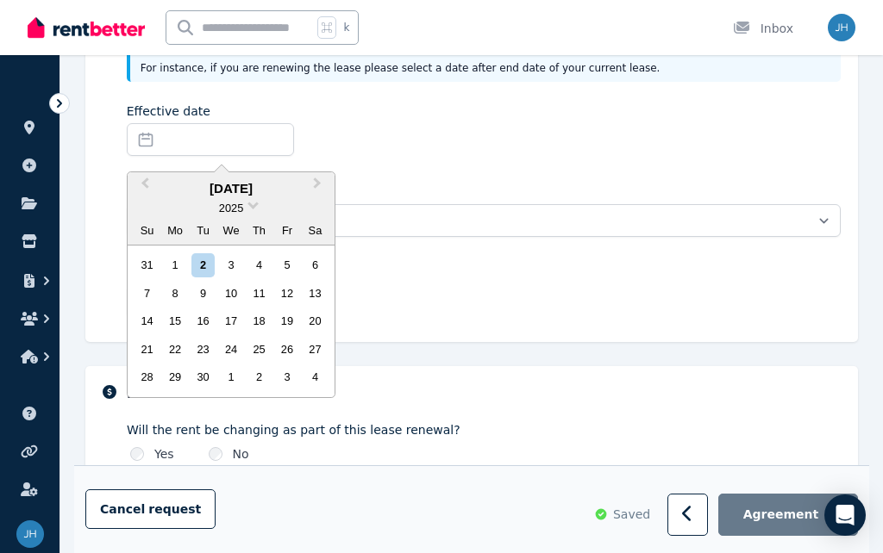
click at [316, 189] on button "Next Month" at bounding box center [319, 188] width 28 height 28
click at [317, 181] on span "Next Month" at bounding box center [317, 187] width 0 height 26
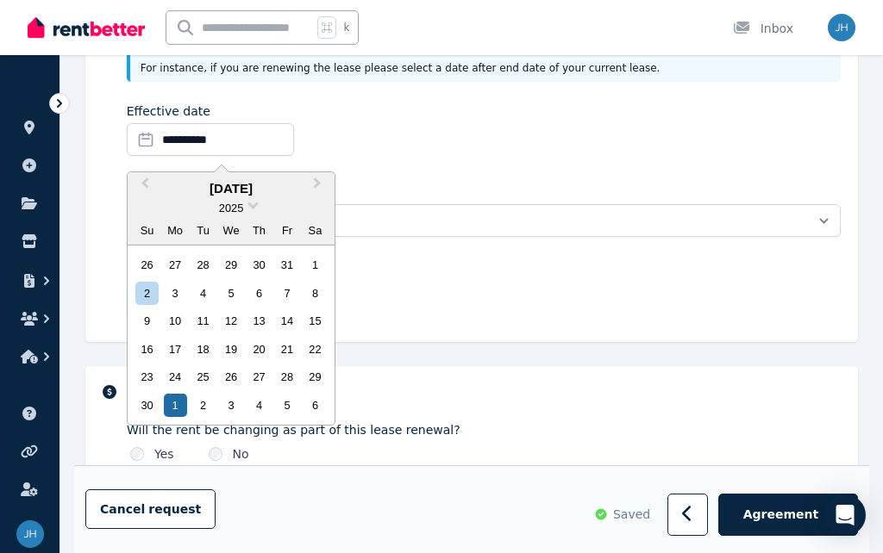
click at [320, 193] on button "Next Month" at bounding box center [319, 188] width 28 height 28
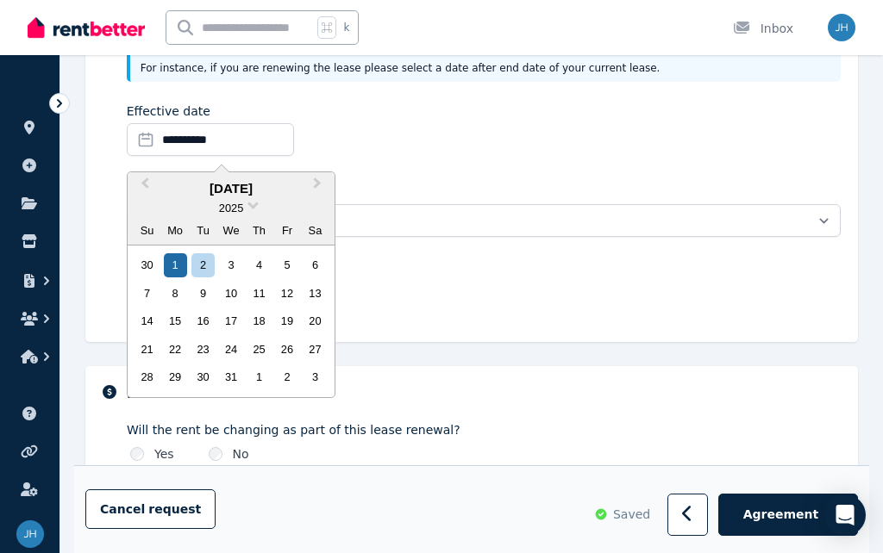
click at [167, 259] on div "1" at bounding box center [175, 264] width 23 height 23
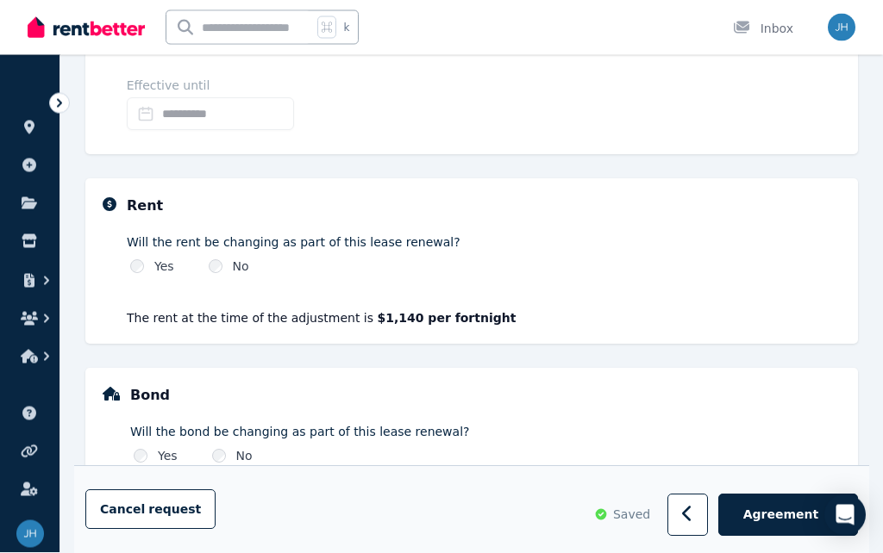
scroll to position [516, 0]
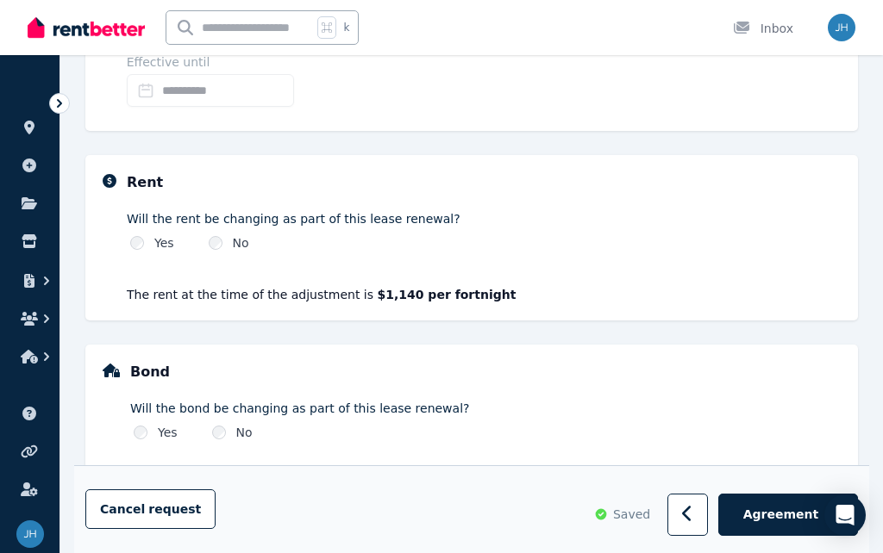
select select "**********"
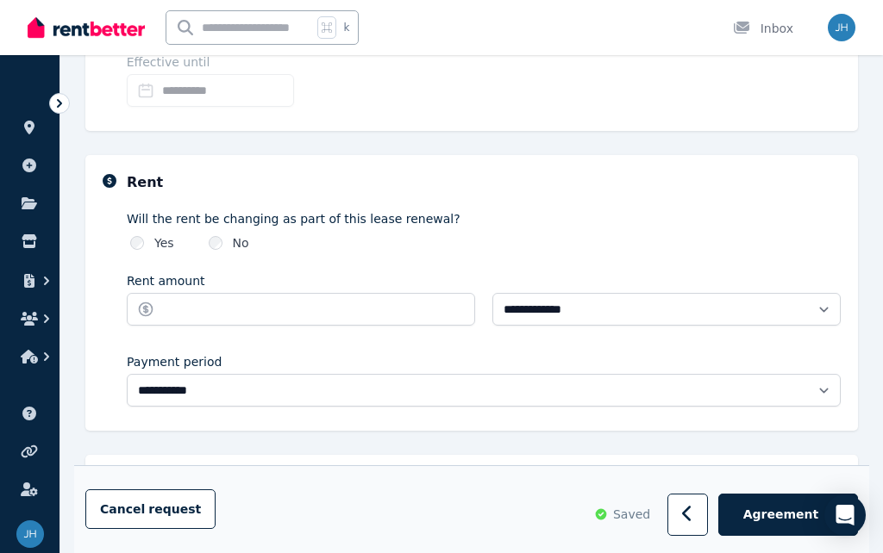
click at [235, 241] on label "No" at bounding box center [241, 242] width 16 height 17
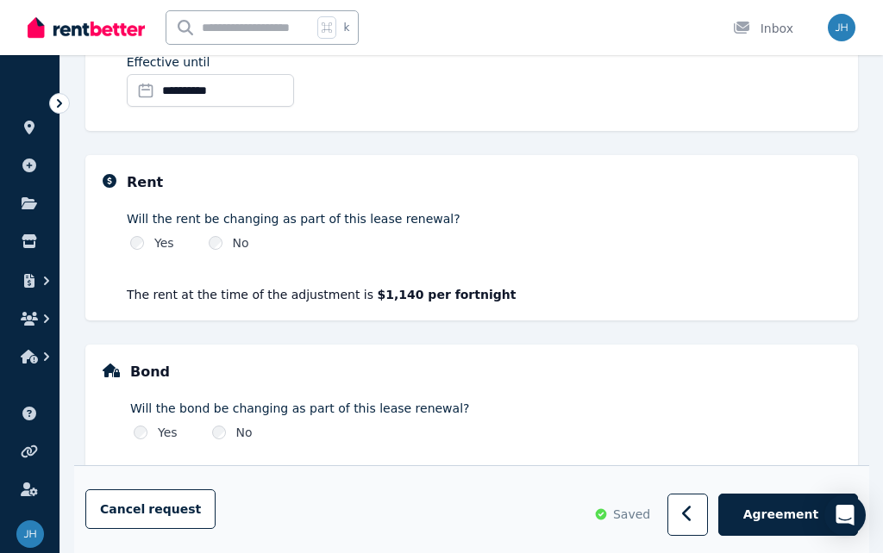
select select "**********"
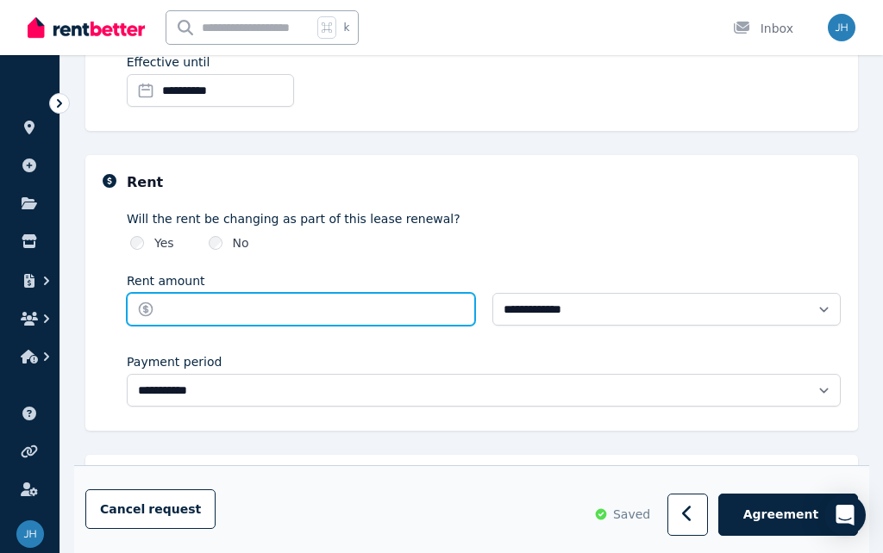
click at [197, 310] on input "Rent amount" at bounding box center [301, 309] width 348 height 33
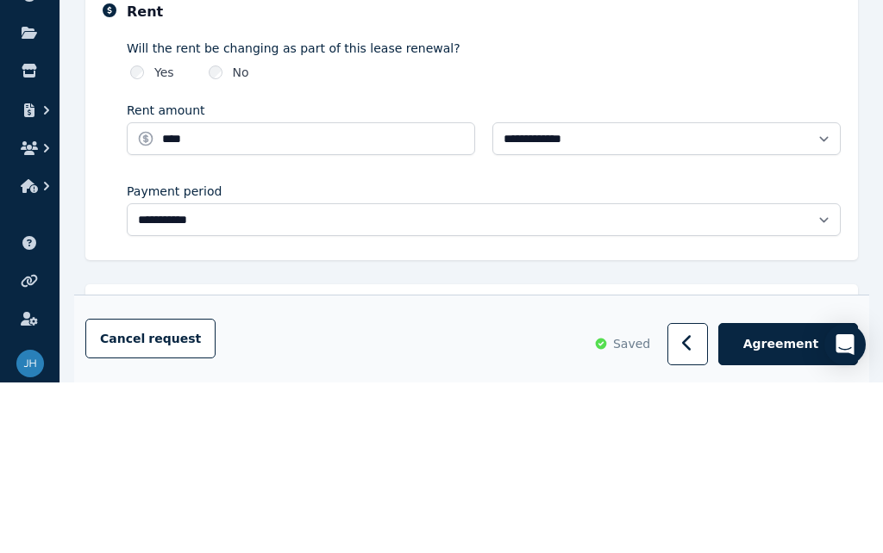
click at [701, 353] on div "Payment period" at bounding box center [484, 361] width 714 height 17
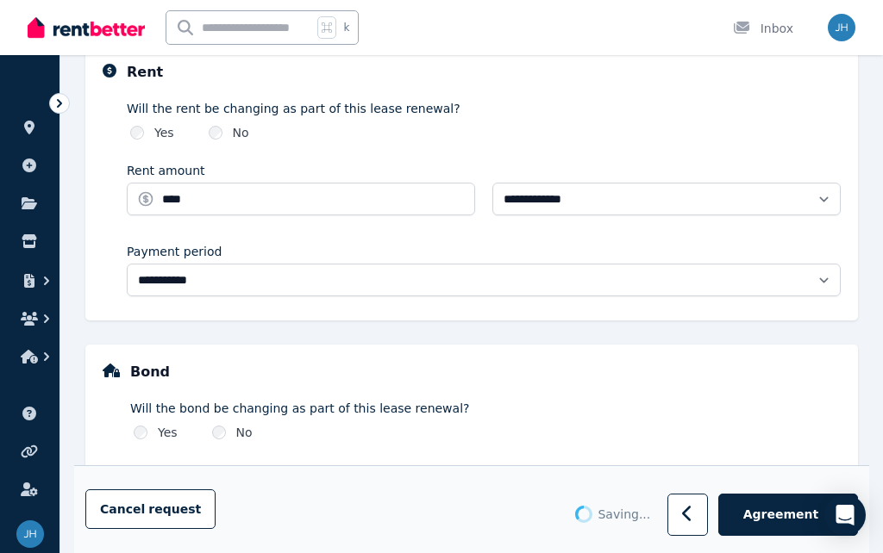
type input "*******"
click at [233, 131] on label "No" at bounding box center [241, 132] width 16 height 17
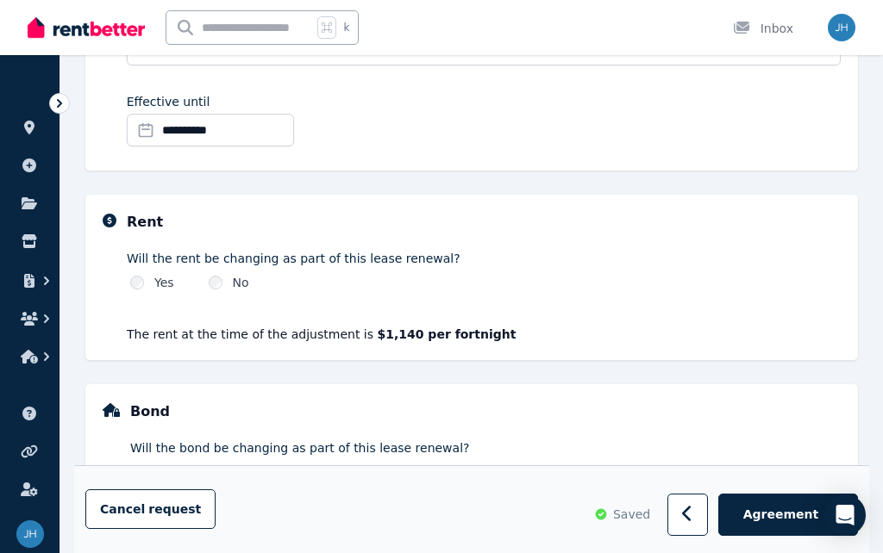
scroll to position [478, 0]
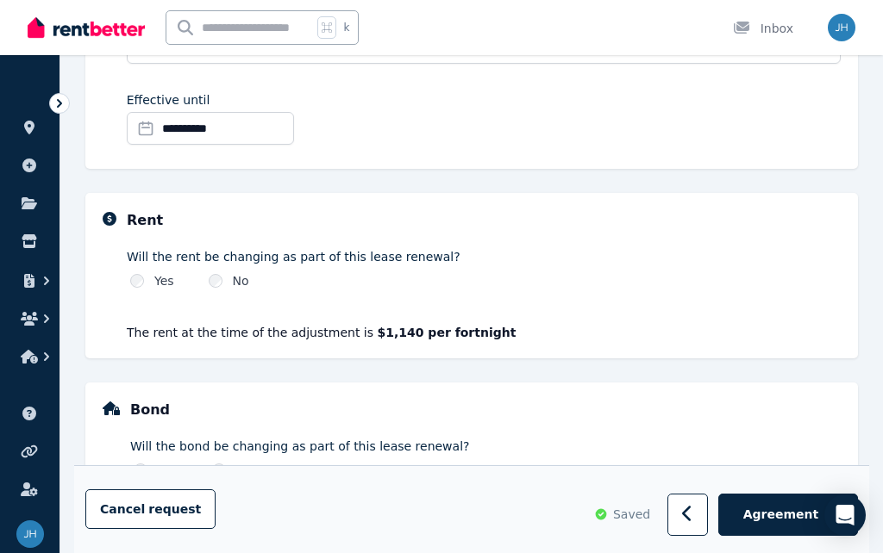
select select "**********"
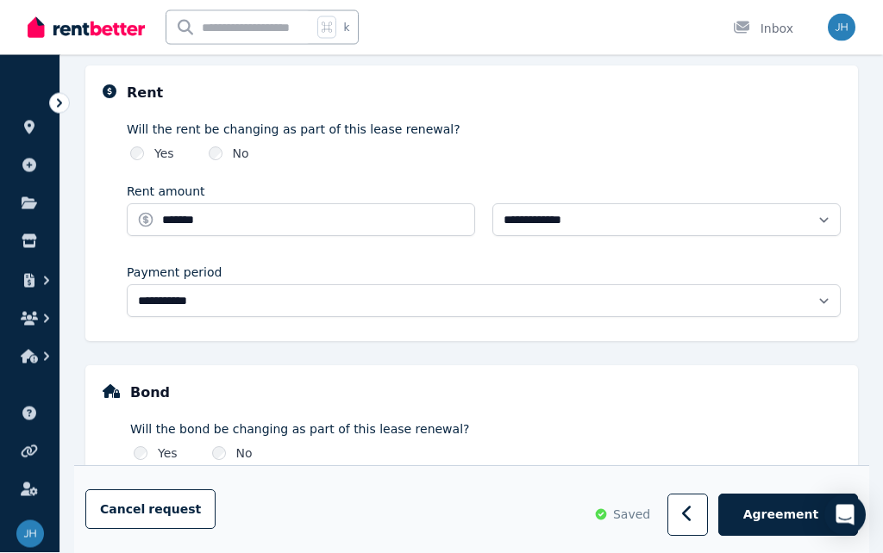
scroll to position [626, 0]
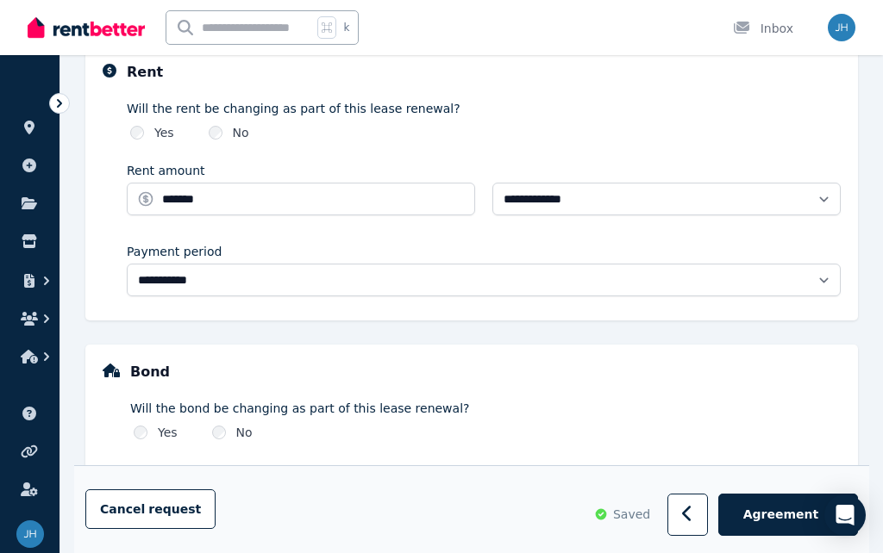
click at [128, 440] on div "Bond Will the bond be changing as part of this lease renewal? Yes No The bond a…" at bounding box center [472, 427] width 738 height 131
click at [134, 443] on div "Will the bond be changing as part of this lease renewal? Yes No The bond at the…" at bounding box center [485, 443] width 710 height 100
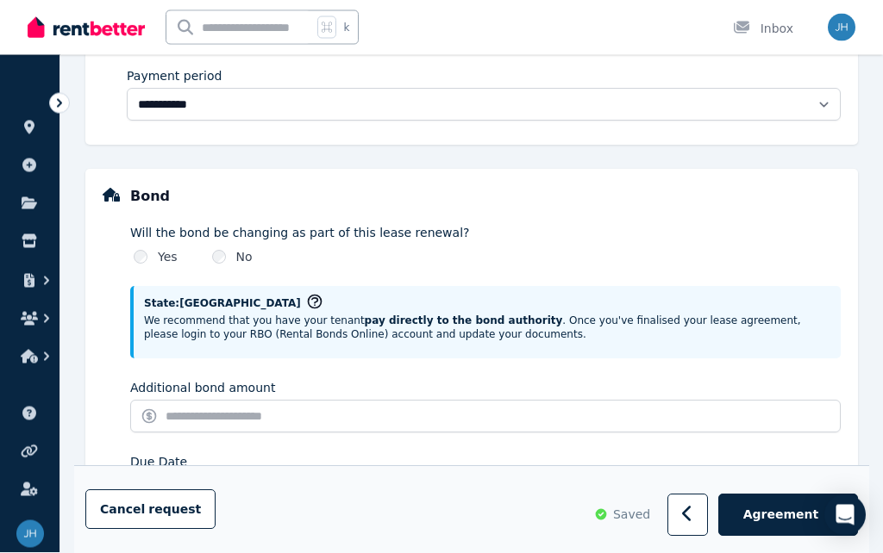
scroll to position [822, 0]
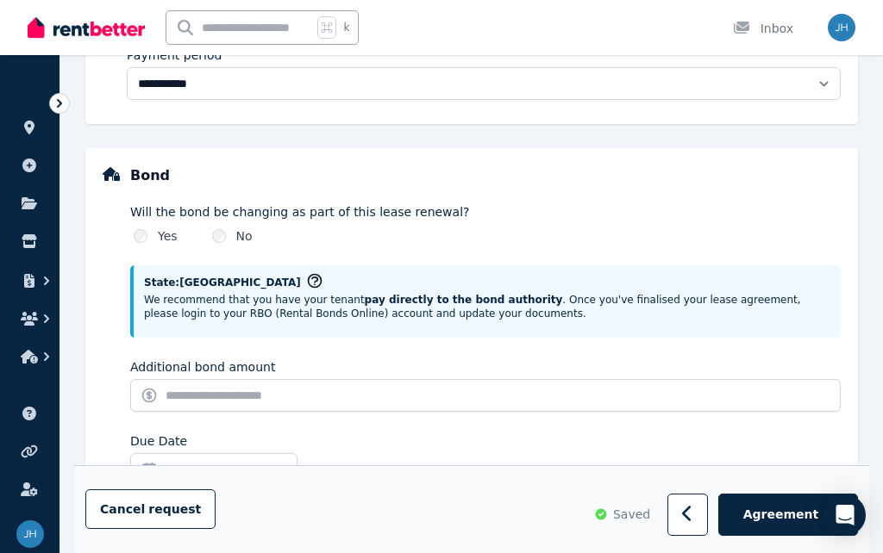
click at [172, 372] on label "Additional bond amount" at bounding box center [202, 367] width 145 height 17
click at [172, 379] on input "Additional bond amount" at bounding box center [485, 395] width 710 height 33
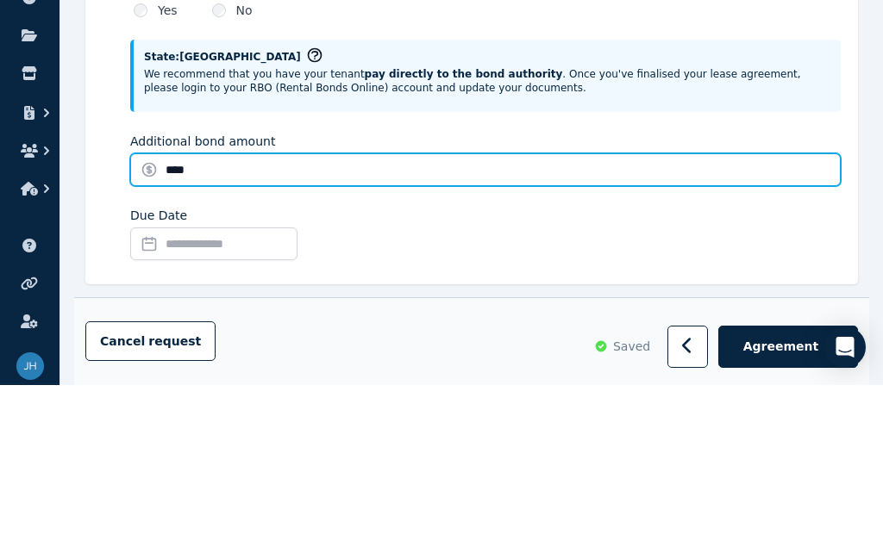
scroll to position [898, 0]
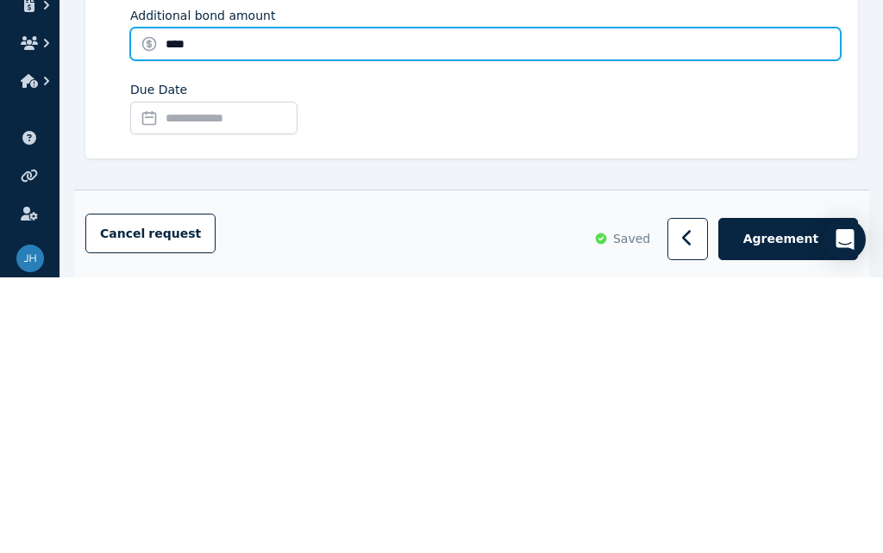
type input "****"
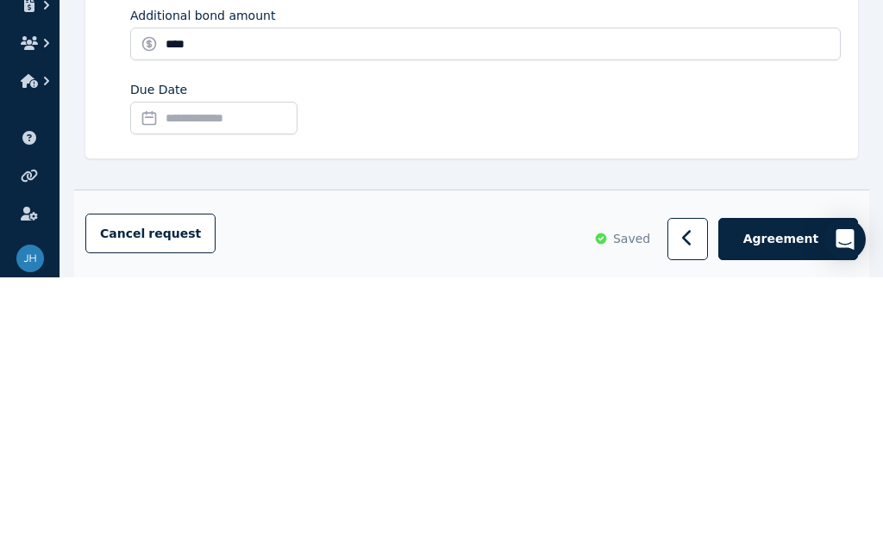
click at [200, 378] on input "Due Date" at bounding box center [213, 394] width 167 height 33
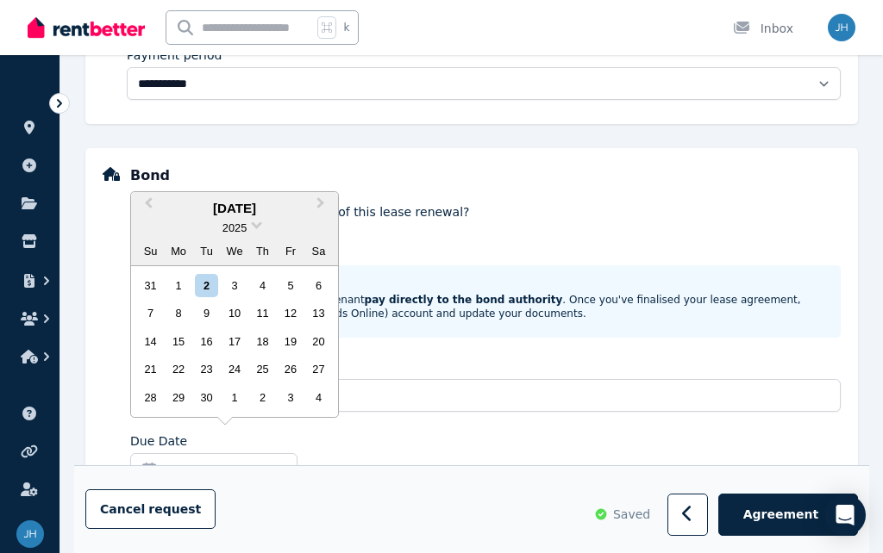
click at [321, 220] on span "Next Month" at bounding box center [321, 207] width 0 height 26
click at [328, 222] on button "Next Month" at bounding box center [323, 208] width 28 height 28
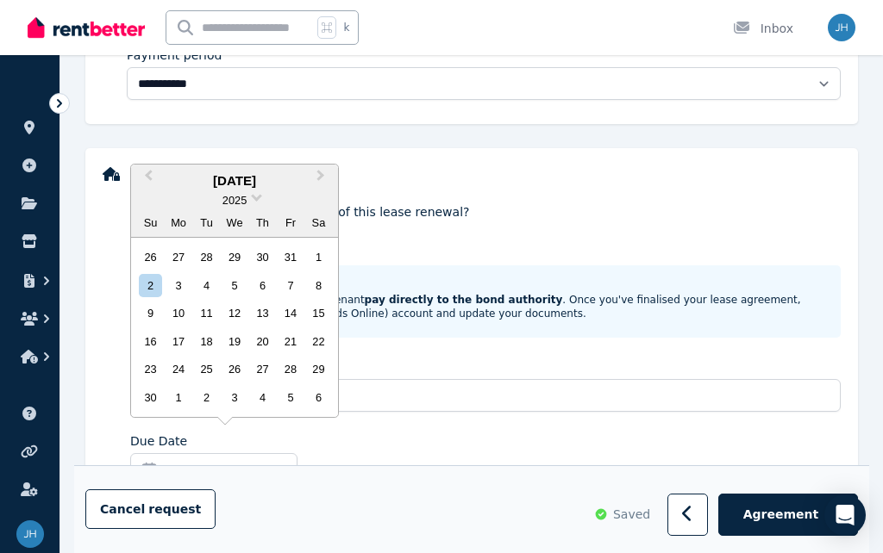
click at [328, 194] on button "Next Month" at bounding box center [323, 180] width 28 height 28
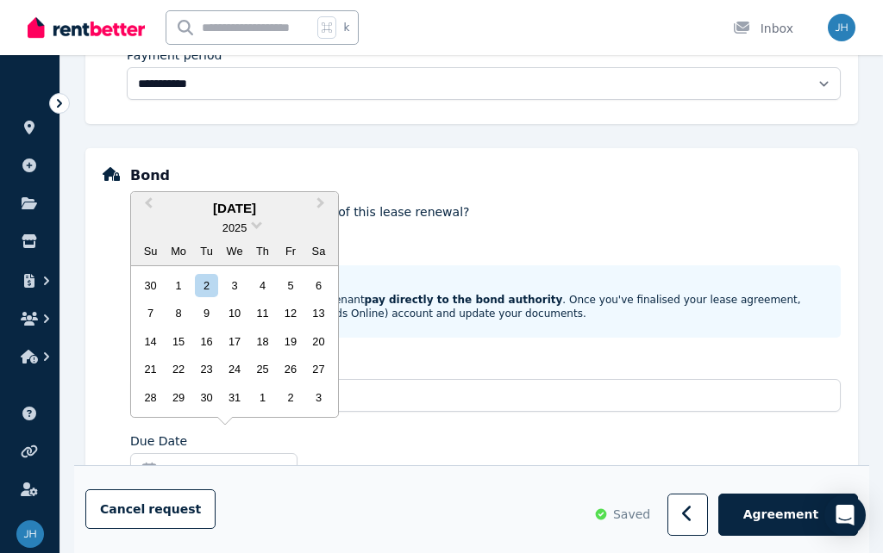
click at [289, 297] on div "5" at bounding box center [289, 285] width 23 height 23
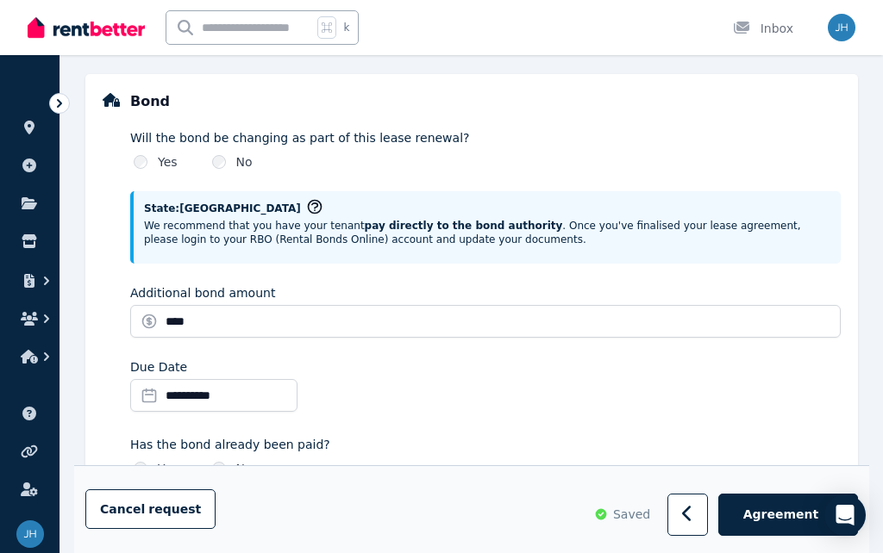
scroll to position [967, 0]
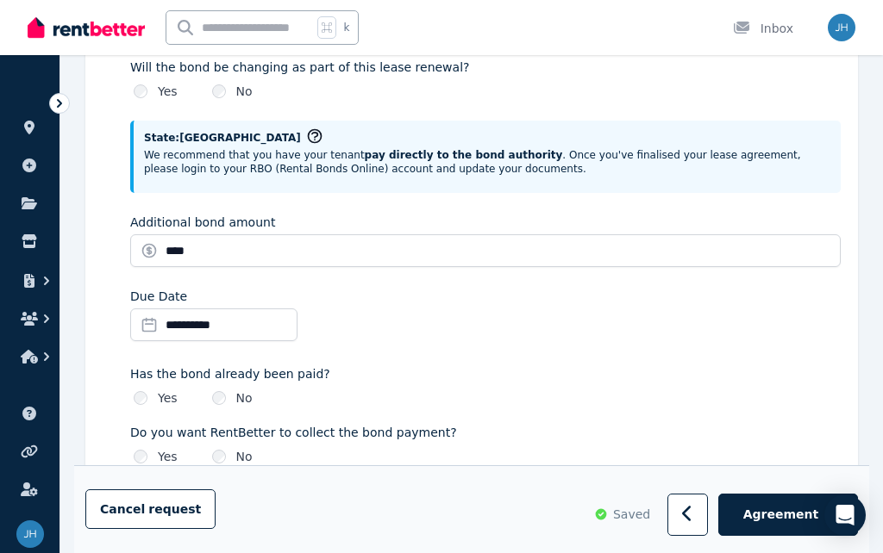
click at [789, 524] on span "Agreement" at bounding box center [781, 515] width 76 height 17
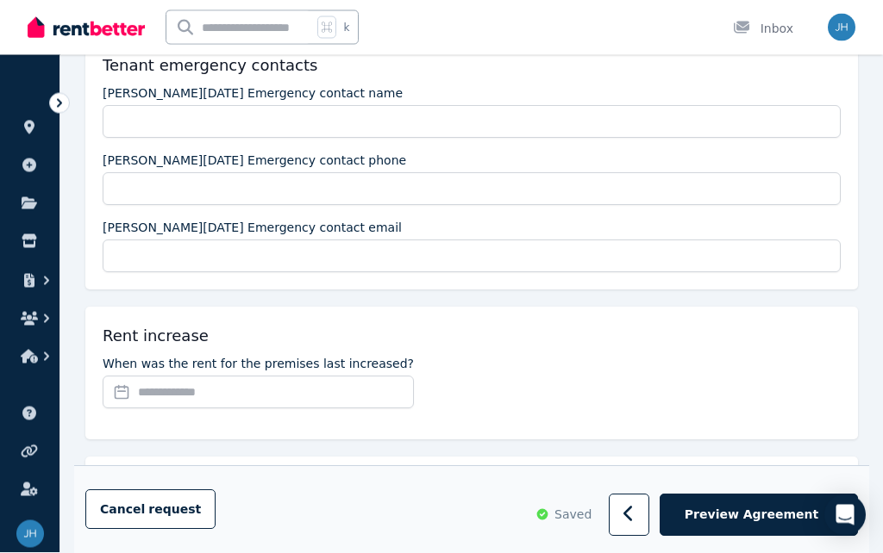
scroll to position [412, 0]
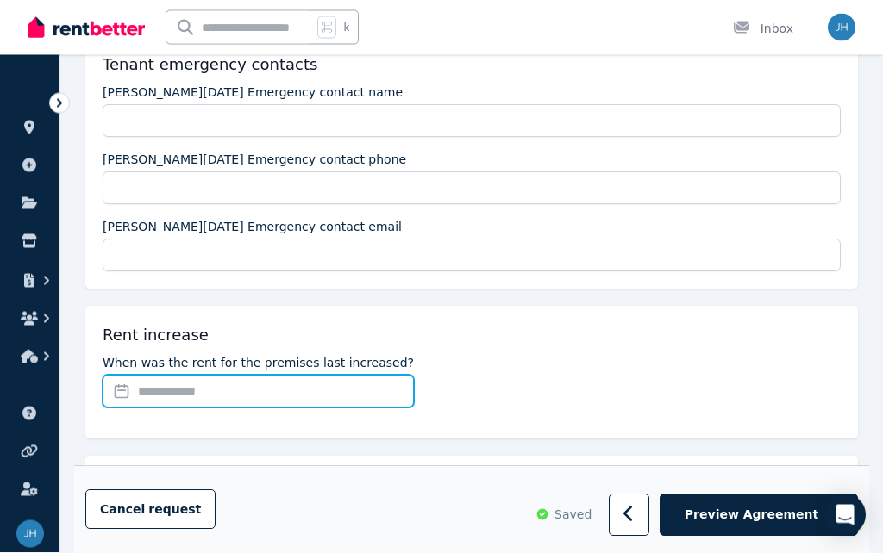
click at [173, 397] on input "When was the rent for the premises last increased?" at bounding box center [258, 392] width 311 height 33
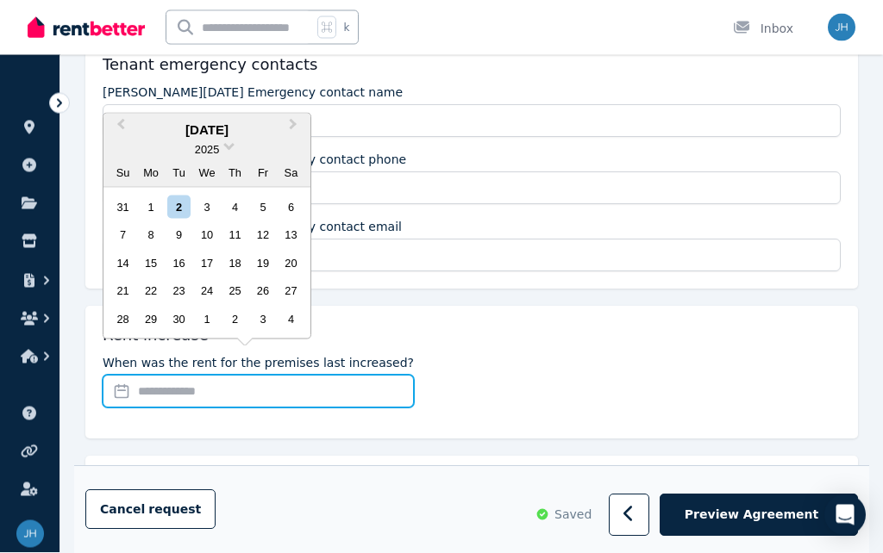
scroll to position [413, 0]
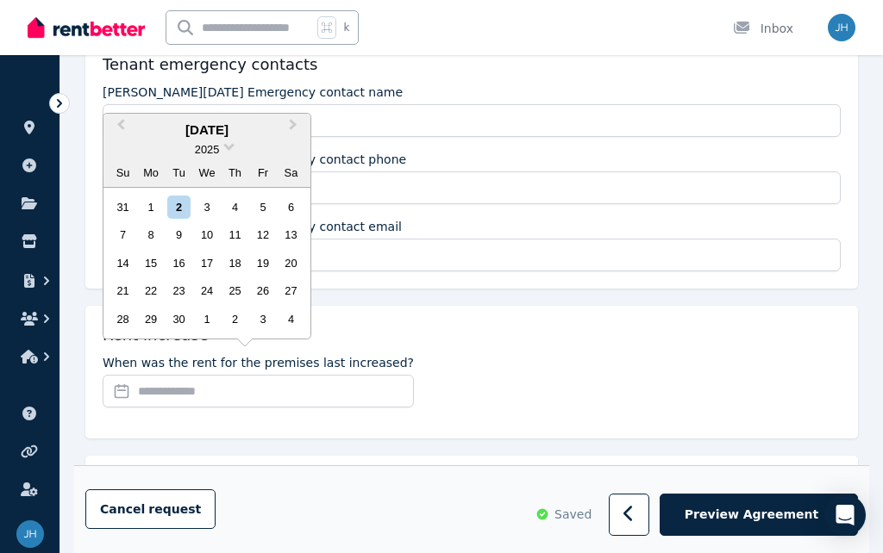
click at [121, 141] on span "Previous Month" at bounding box center [121, 129] width 0 height 26
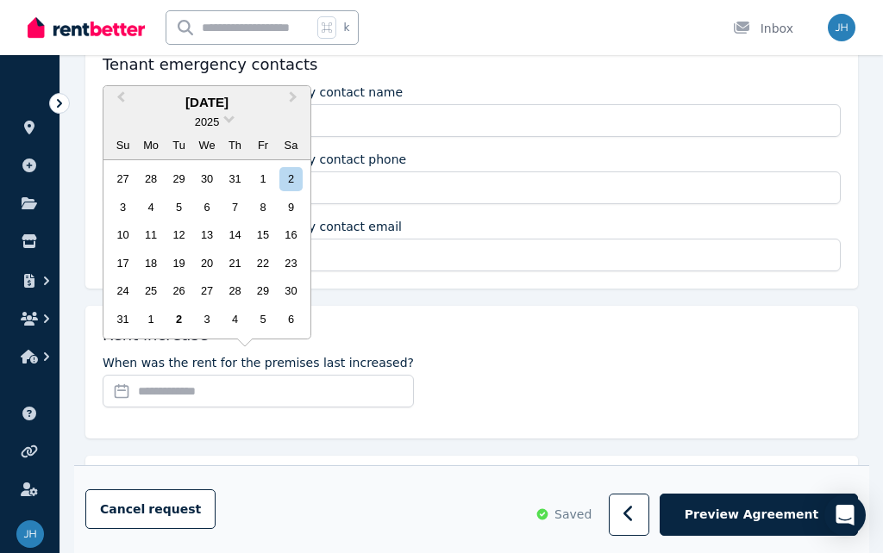
click at [122, 131] on div "2025" at bounding box center [206, 122] width 207 height 18
click at [120, 116] on button "Previous Month" at bounding box center [119, 102] width 28 height 28
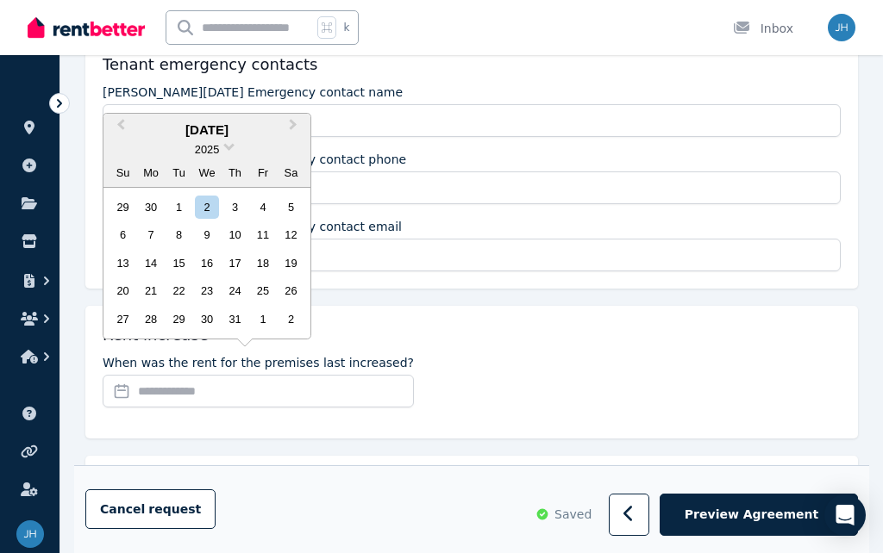
click at [130, 143] on button "Previous Month" at bounding box center [119, 130] width 28 height 28
click at [132, 143] on button "Previous Month" at bounding box center [119, 130] width 28 height 28
click at [129, 143] on button "Previous Month" at bounding box center [119, 130] width 28 height 28
click at [128, 143] on button "Previous Month" at bounding box center [119, 130] width 28 height 28
click at [123, 143] on button "Previous Month" at bounding box center [119, 130] width 28 height 28
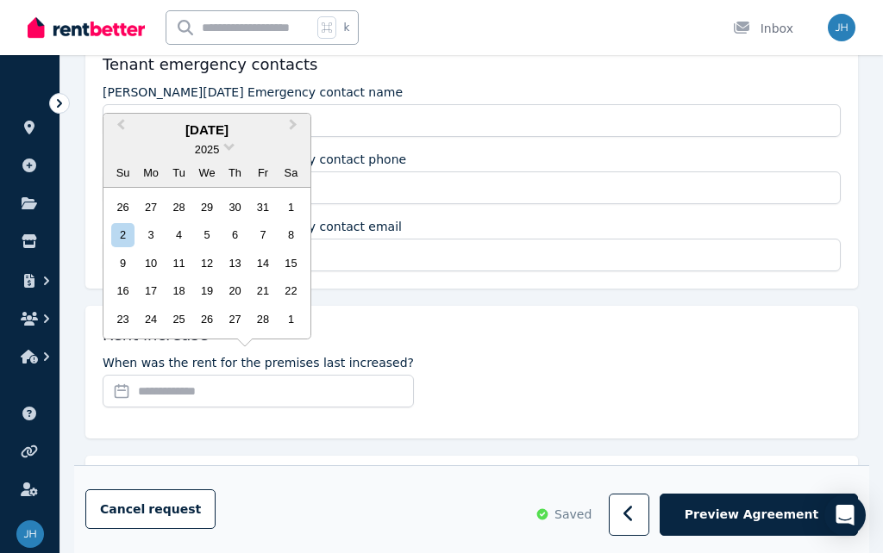
click at [128, 143] on button "Previous Month" at bounding box center [119, 130] width 28 height 28
click at [125, 143] on button "Previous Month" at bounding box center [119, 130] width 28 height 28
click at [133, 219] on div "1" at bounding box center [122, 207] width 23 height 23
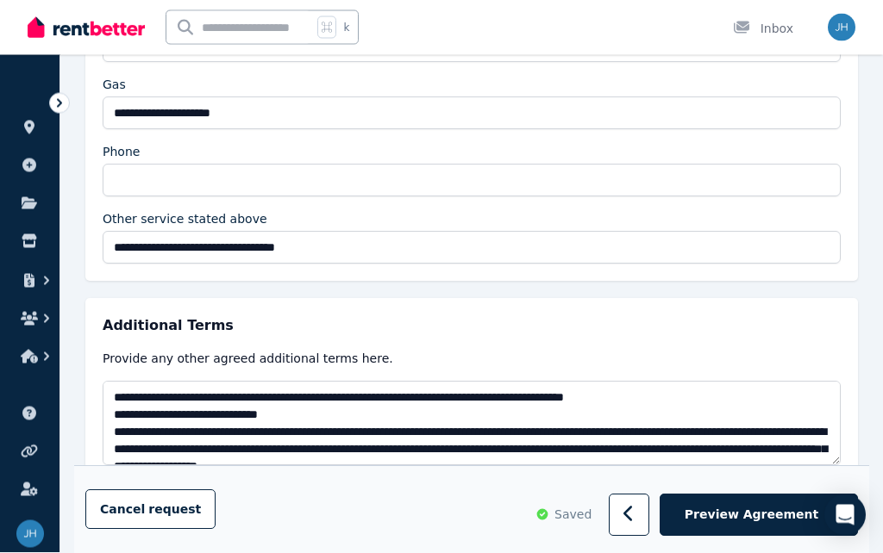
scroll to position [3197, 0]
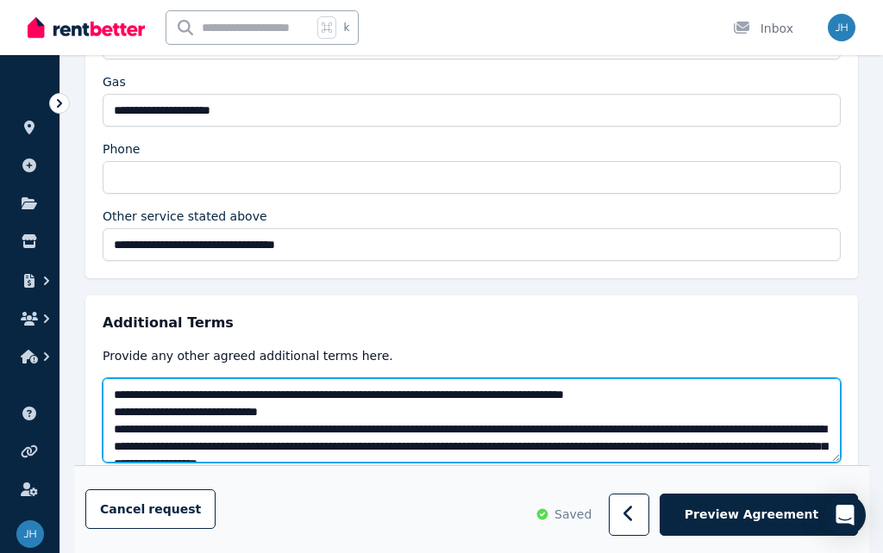
click at [123, 395] on textarea at bounding box center [472, 420] width 738 height 84
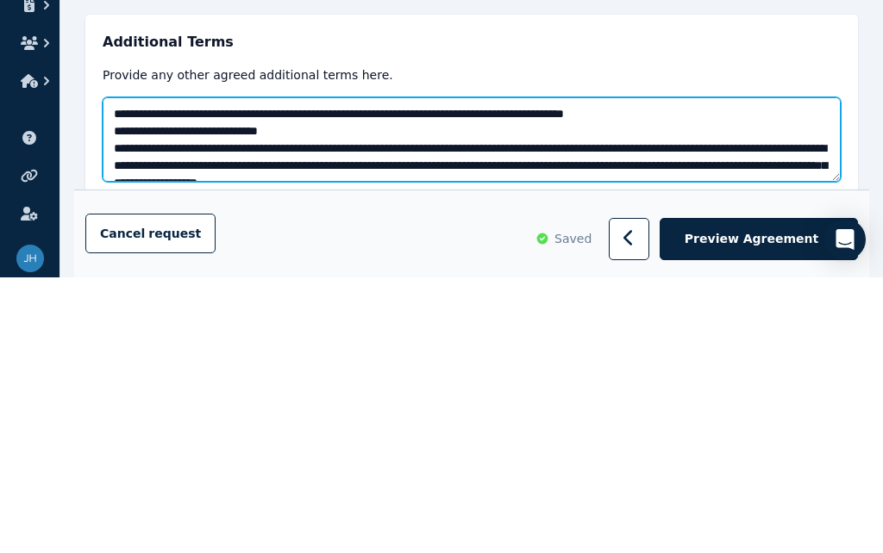
click at [127, 373] on textarea at bounding box center [472, 415] width 738 height 84
click at [129, 373] on textarea at bounding box center [472, 415] width 738 height 84
click at [149, 373] on textarea at bounding box center [472, 415] width 738 height 84
click at [152, 373] on textarea at bounding box center [472, 415] width 738 height 84
click at [160, 373] on textarea at bounding box center [472, 415] width 738 height 84
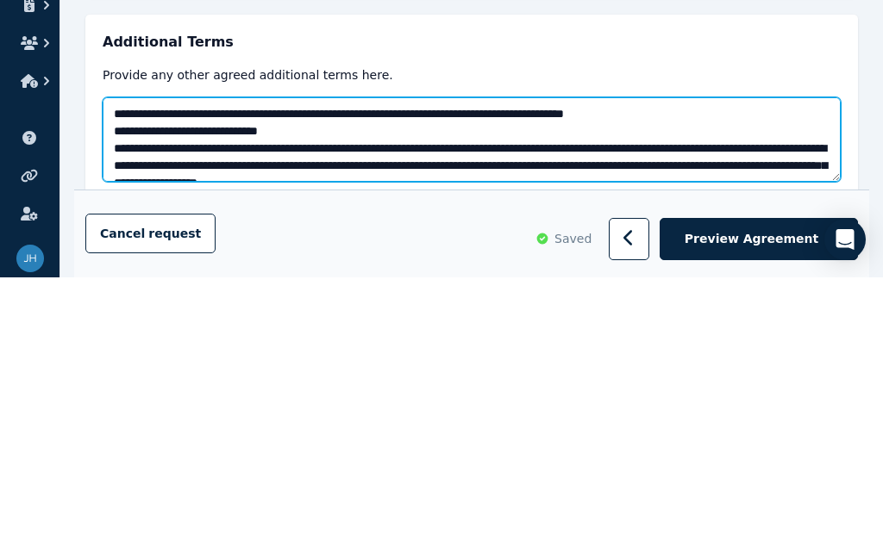
click at [148, 373] on textarea at bounding box center [472, 415] width 738 height 84
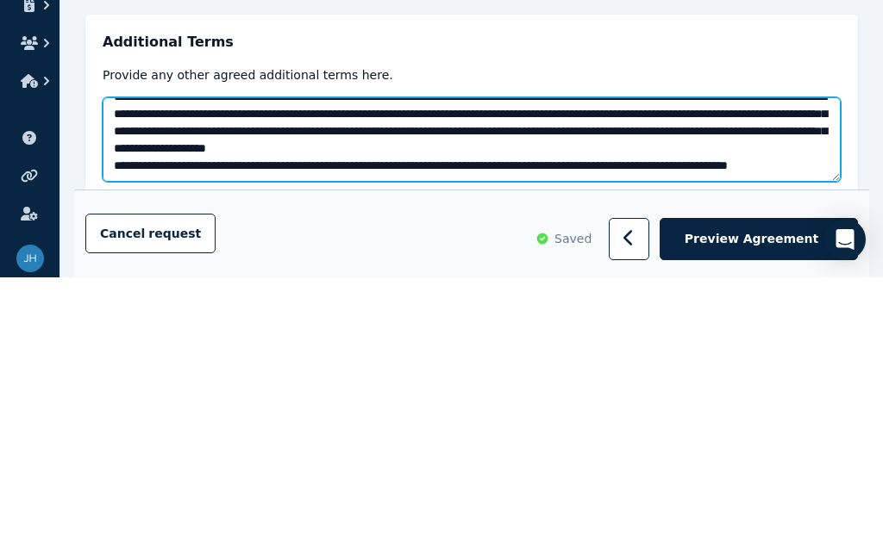
scroll to position [3197, 0]
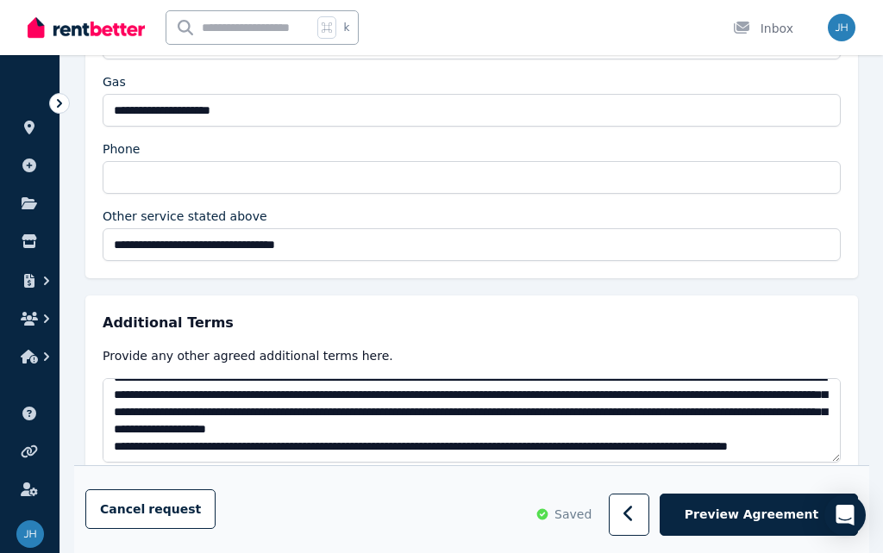
click at [741, 524] on span "Preview Agreement" at bounding box center [752, 515] width 134 height 17
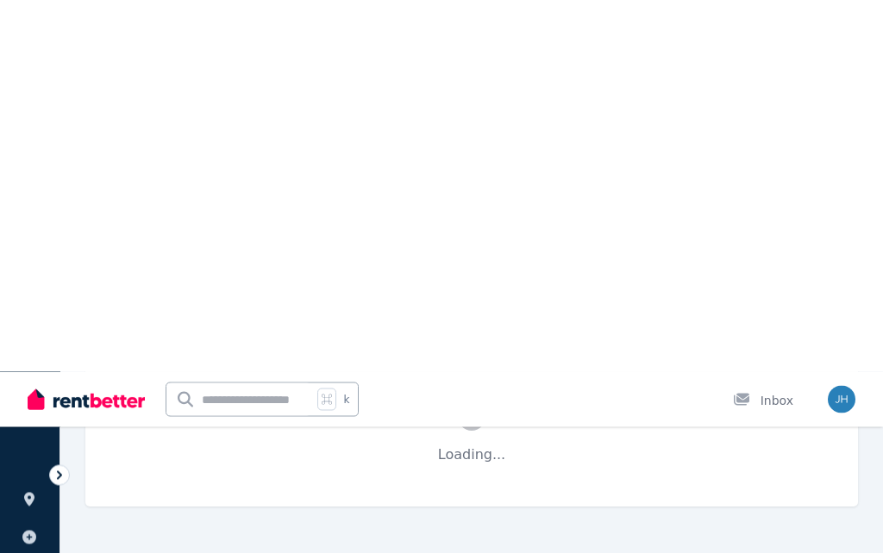
scroll to position [0, 0]
